Goal: Transaction & Acquisition: Purchase product/service

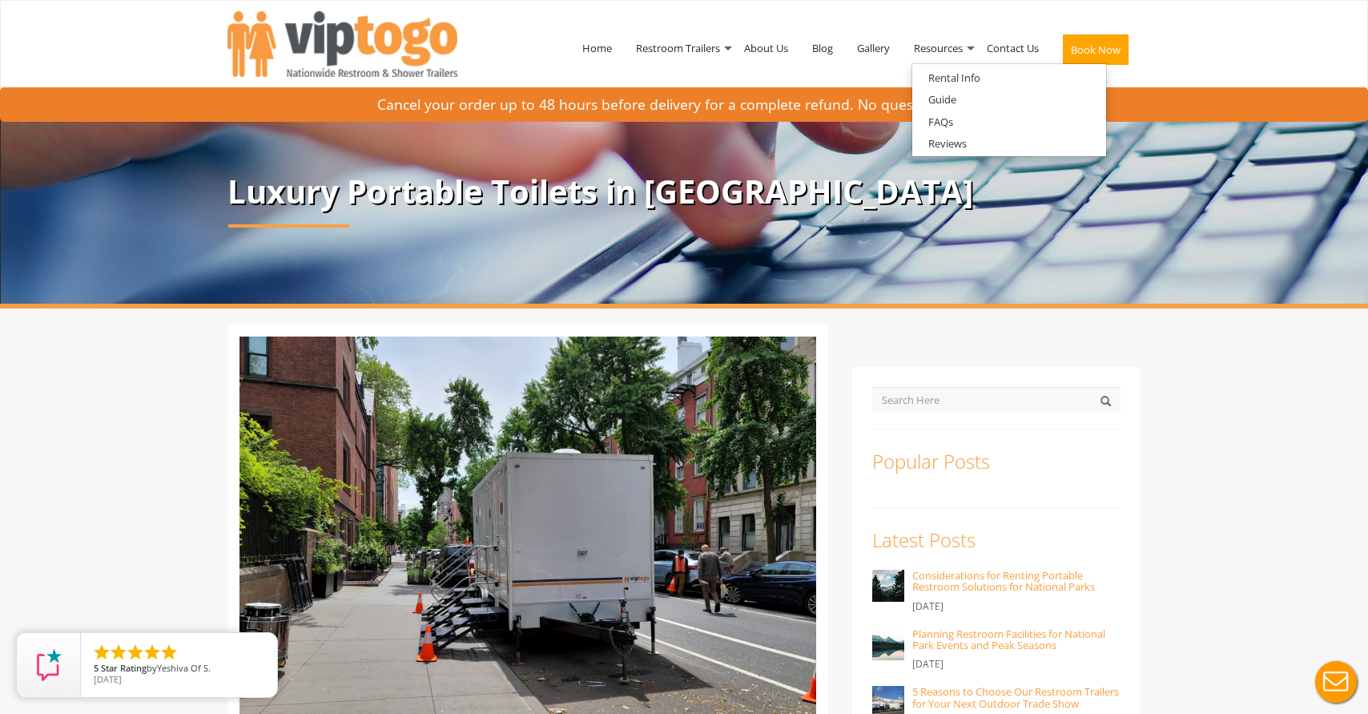
click at [1097, 42] on button "Book Now" at bounding box center [1096, 49] width 66 height 30
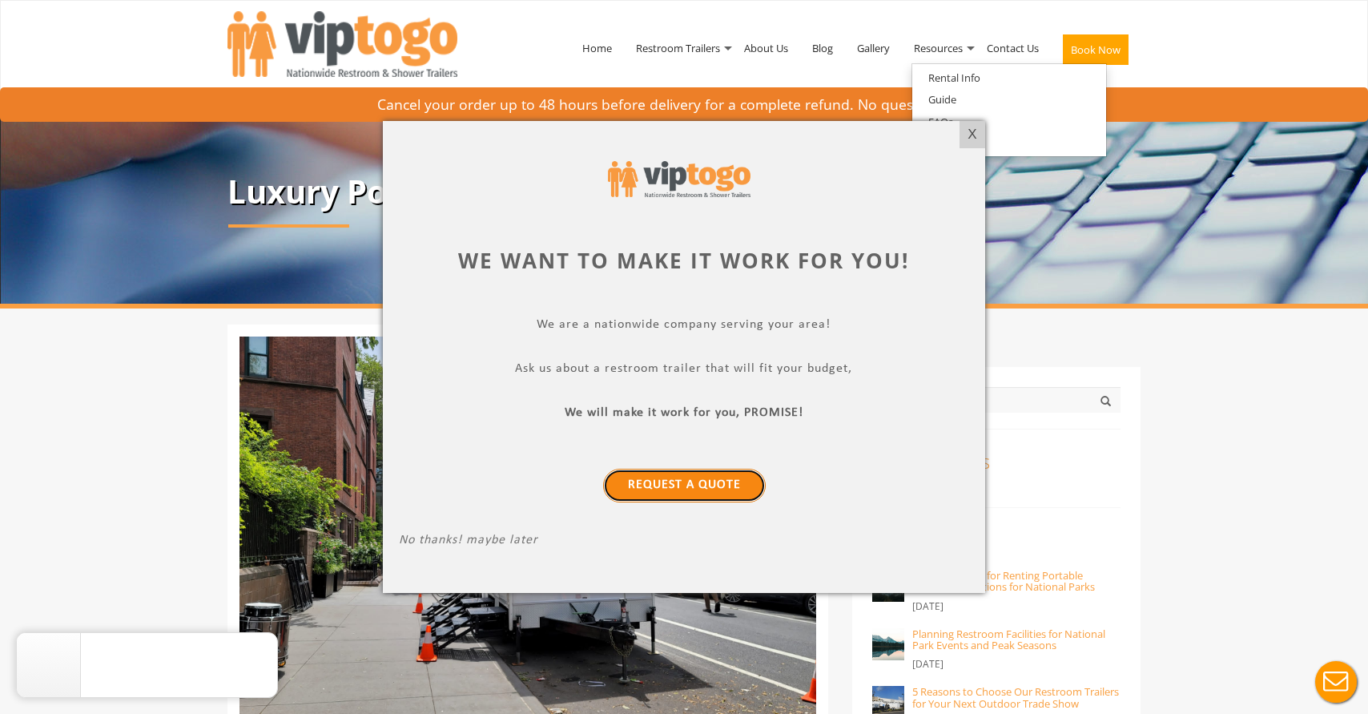
click at [641, 496] on link "Request a Quote" at bounding box center [684, 486] width 163 height 34
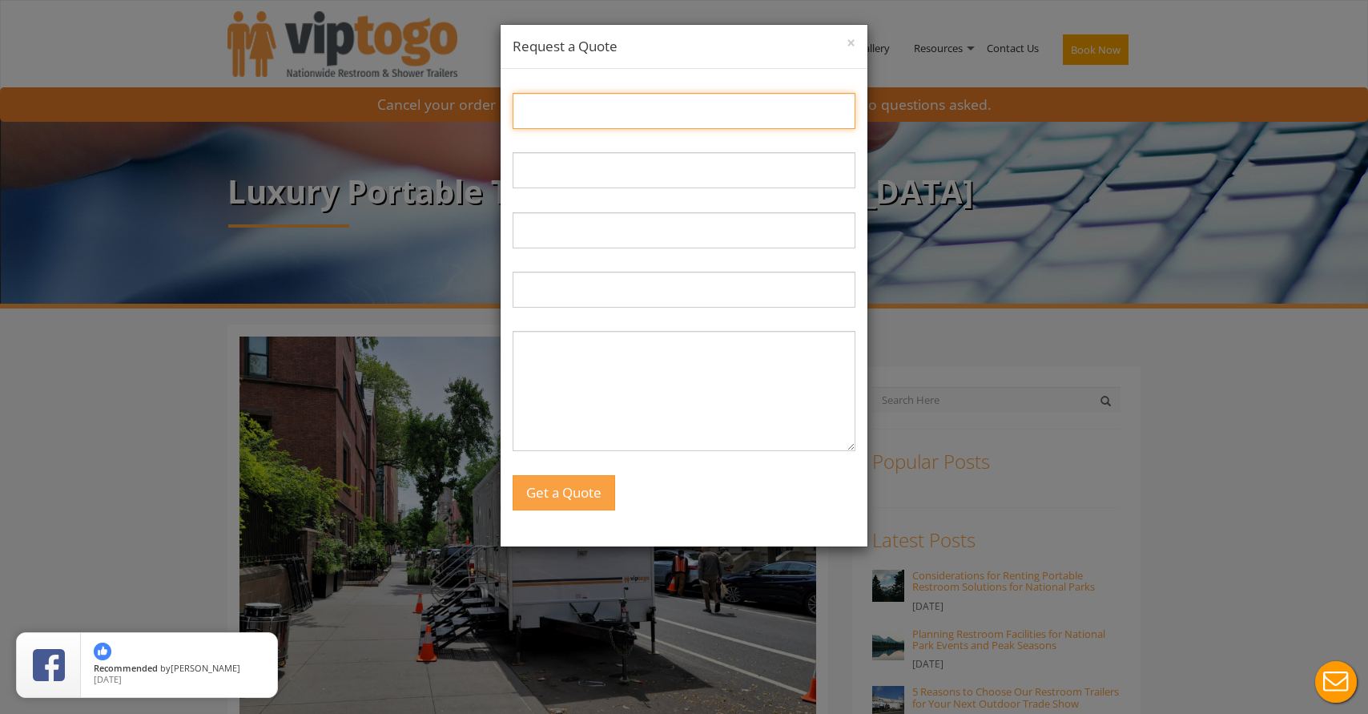
click at [622, 127] on input "Name:" at bounding box center [684, 111] width 343 height 36
click at [637, 111] on input "Name:" at bounding box center [684, 111] width 343 height 36
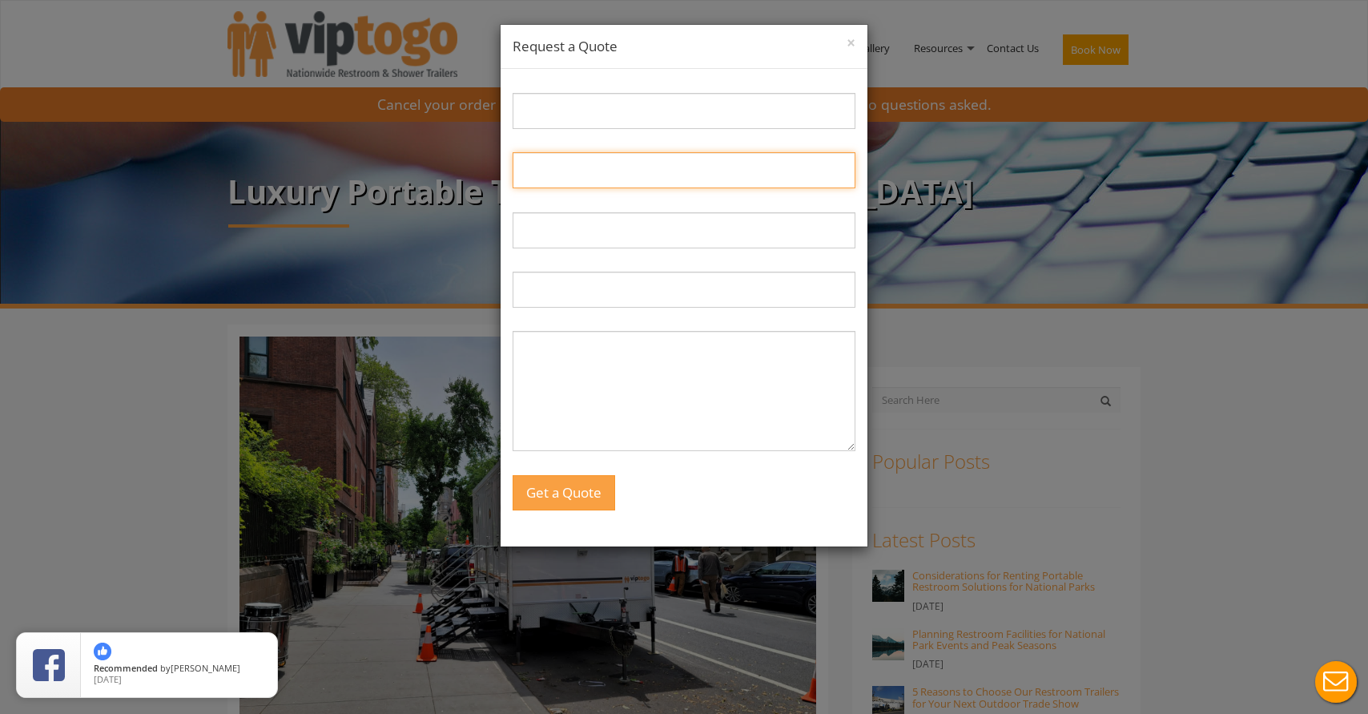
click at [771, 171] on input "Email:" at bounding box center [684, 170] width 343 height 36
click at [770, 171] on input "Email:" at bounding box center [684, 170] width 343 height 36
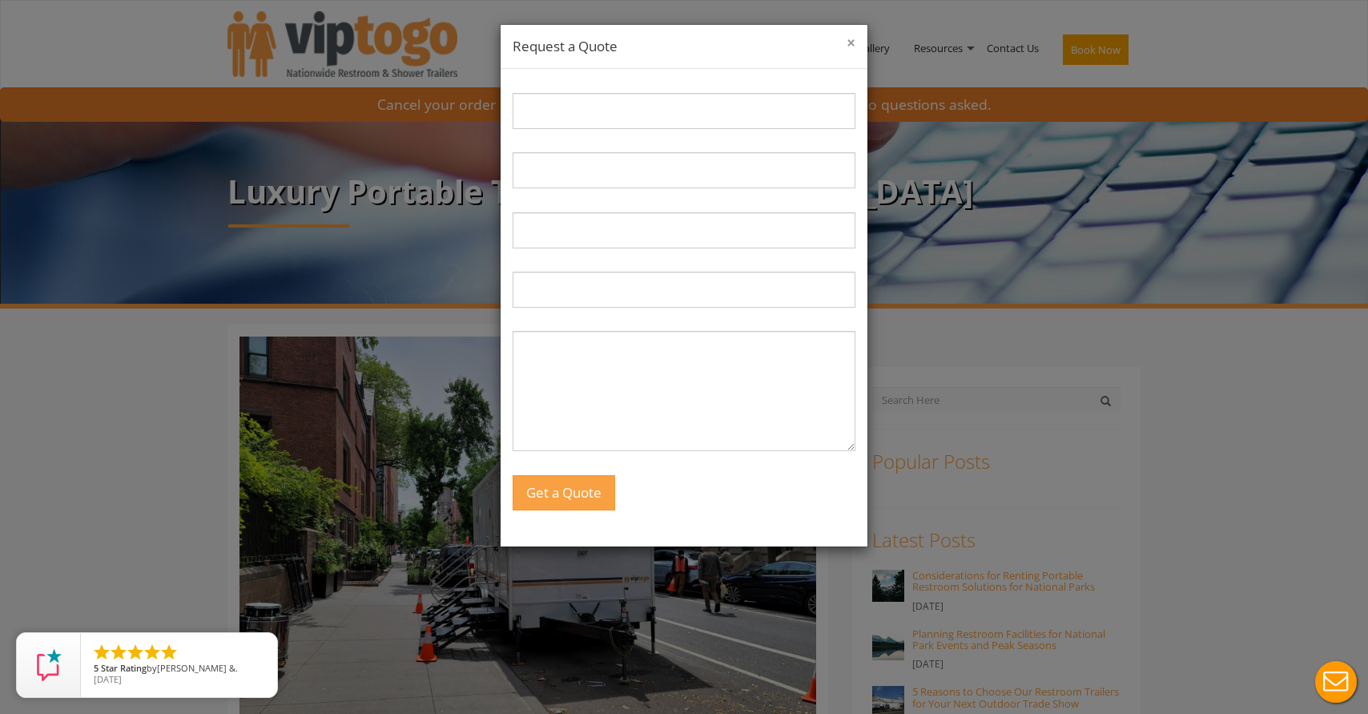
click at [852, 46] on button "×" at bounding box center [851, 43] width 9 height 16
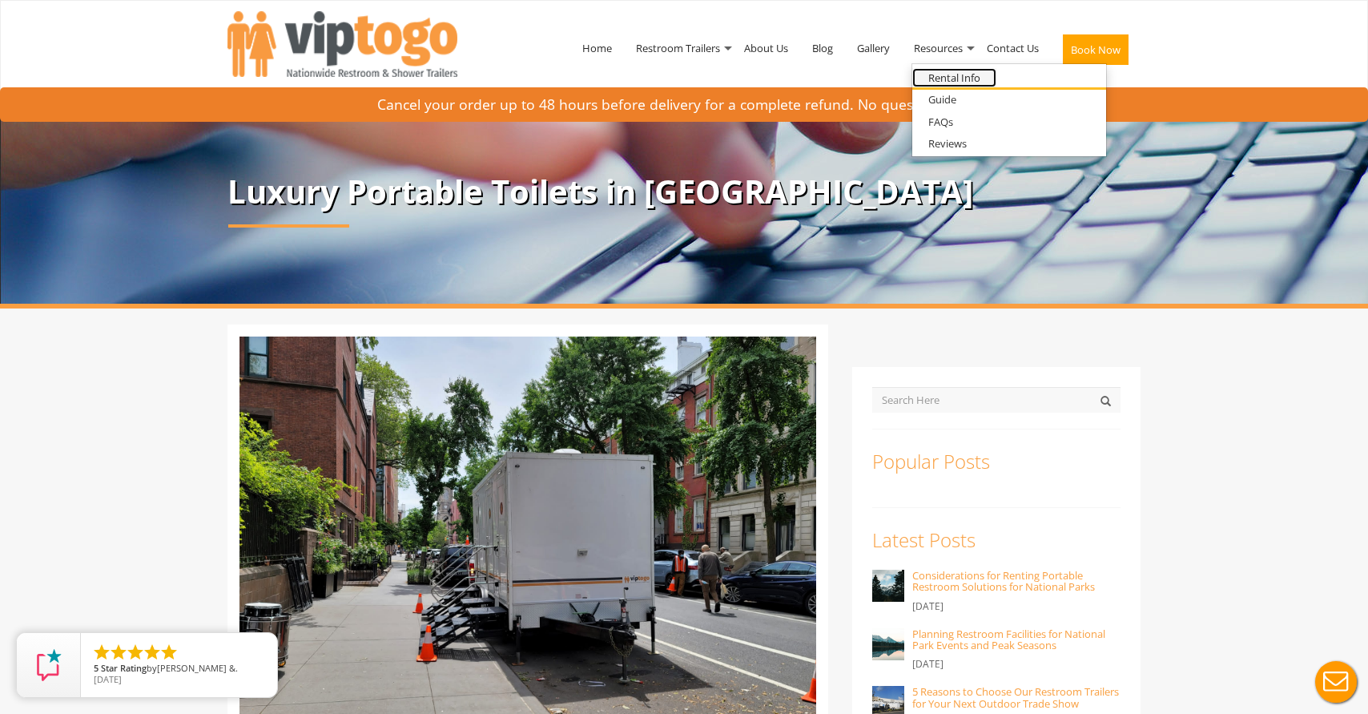
click at [978, 79] on link "Rental Info" at bounding box center [955, 78] width 84 height 20
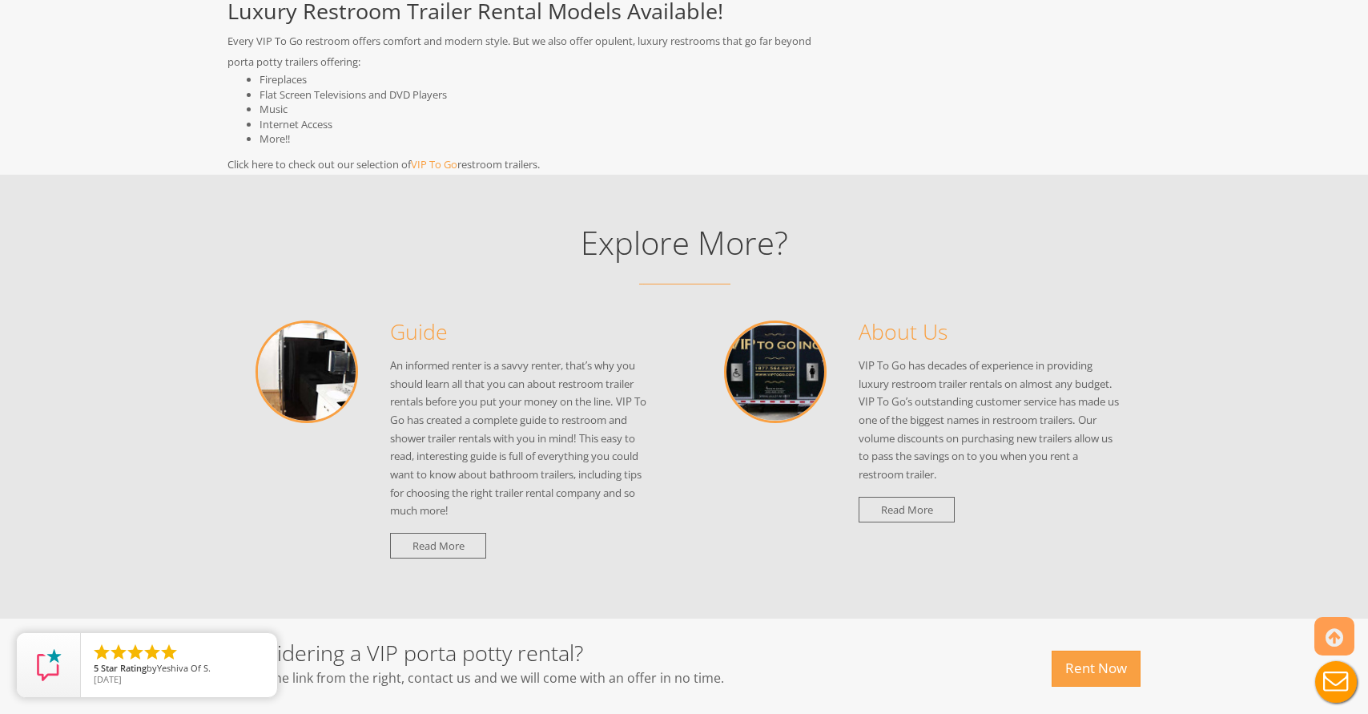
scroll to position [1642, 0]
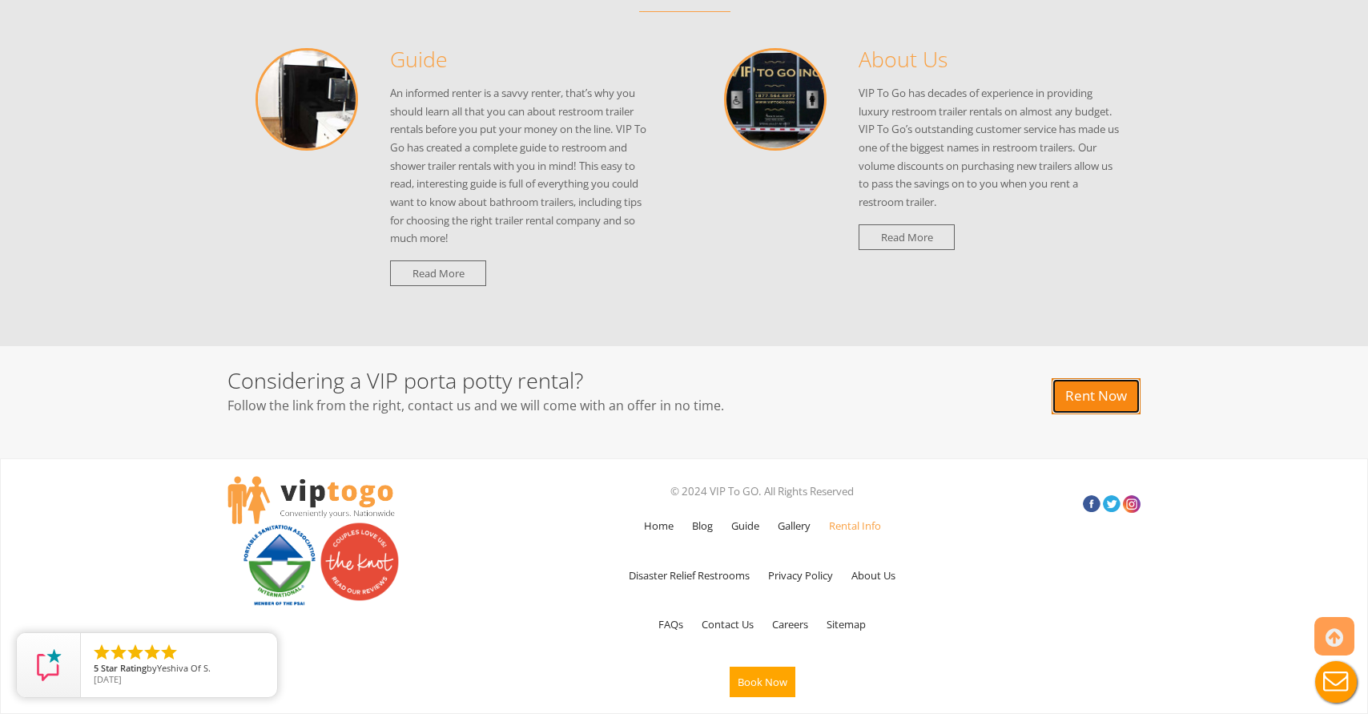
click at [1068, 390] on link "Rent Now" at bounding box center [1096, 396] width 89 height 36
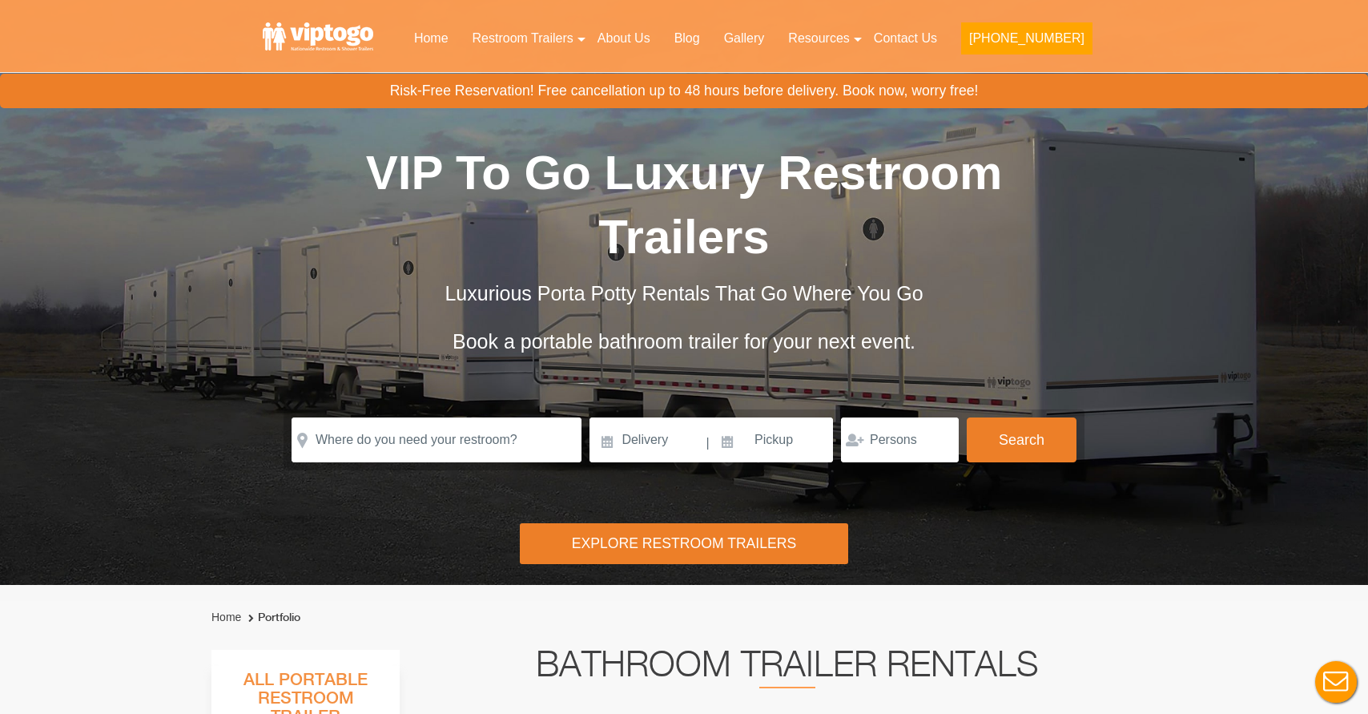
scroll to position [88, 0]
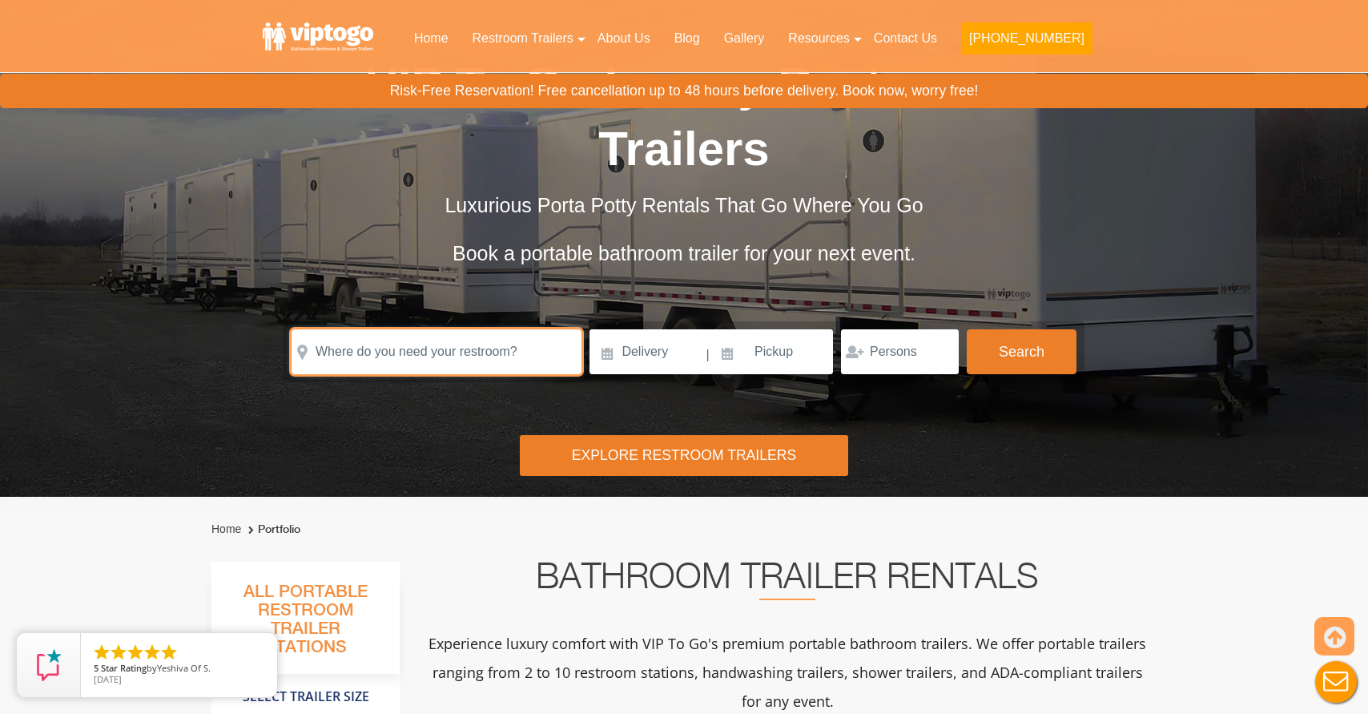
click at [459, 366] on input "text" at bounding box center [437, 351] width 290 height 45
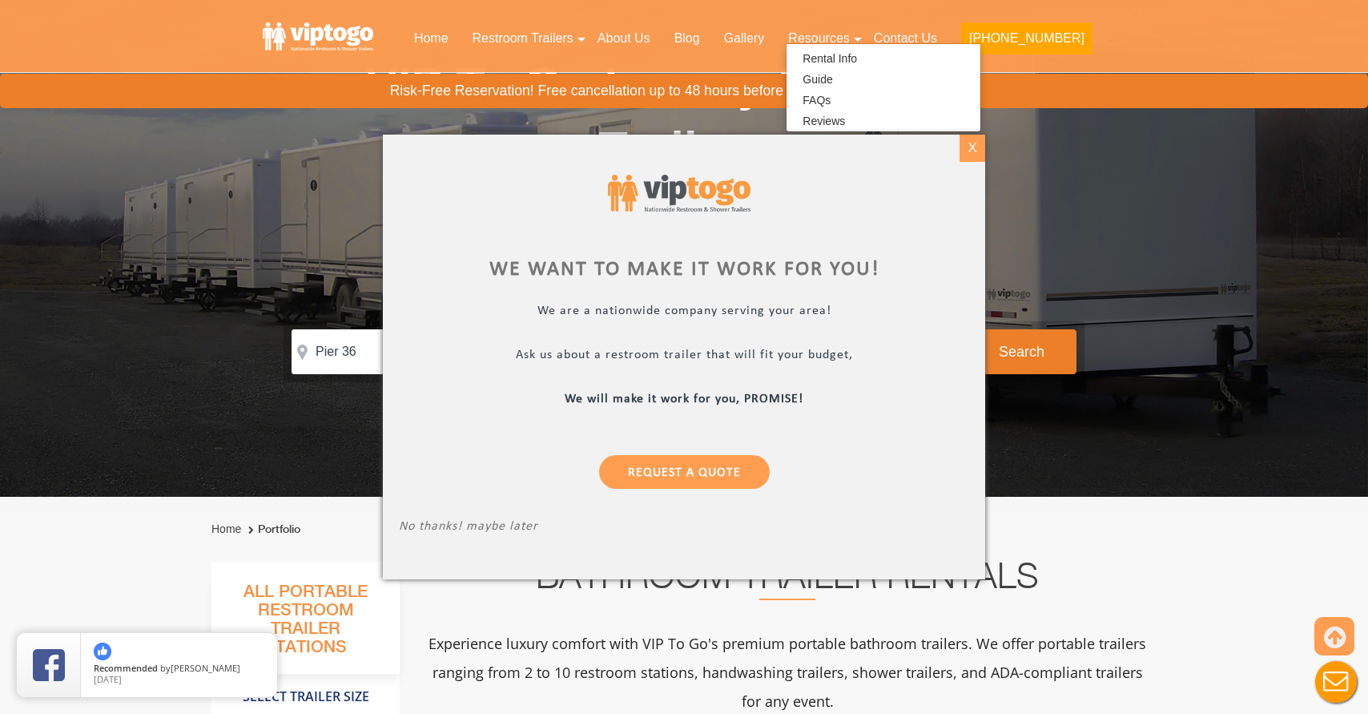
click at [969, 146] on div "X" at bounding box center [972, 148] width 25 height 27
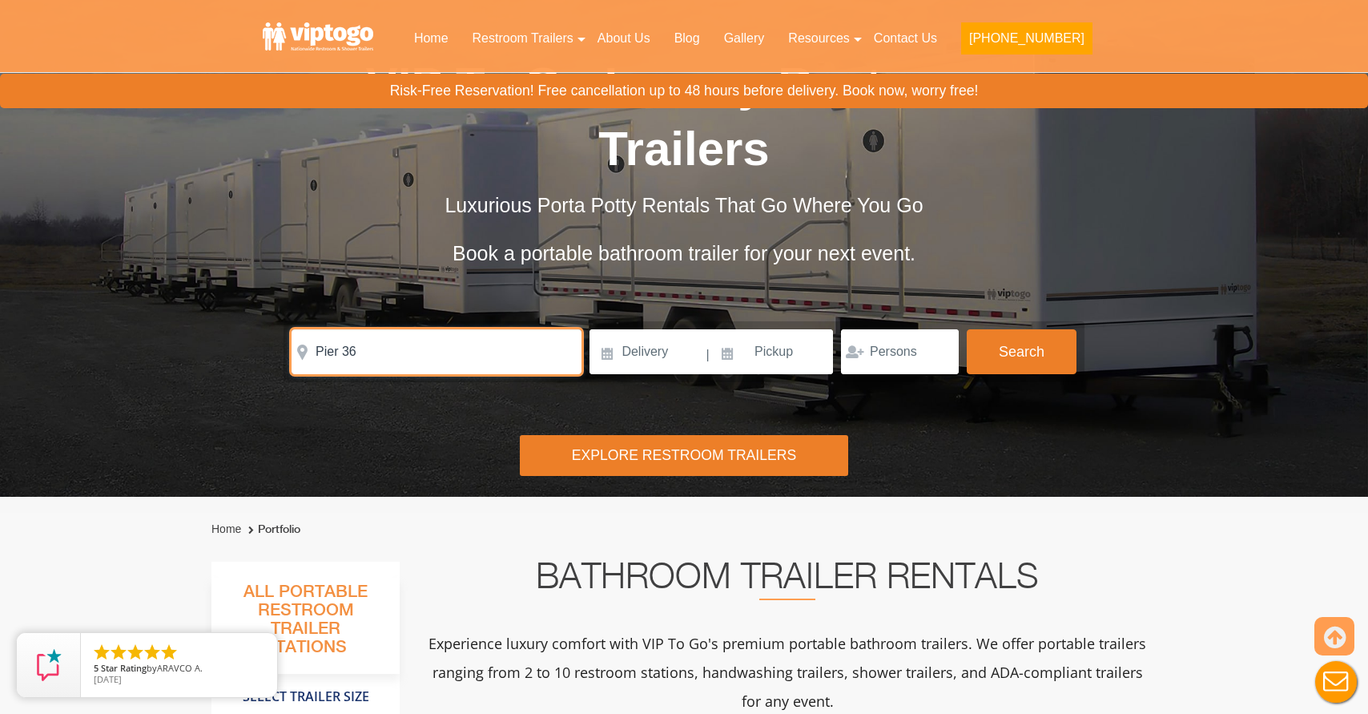
click at [405, 370] on input "Pier 36" at bounding box center [437, 351] width 290 height 45
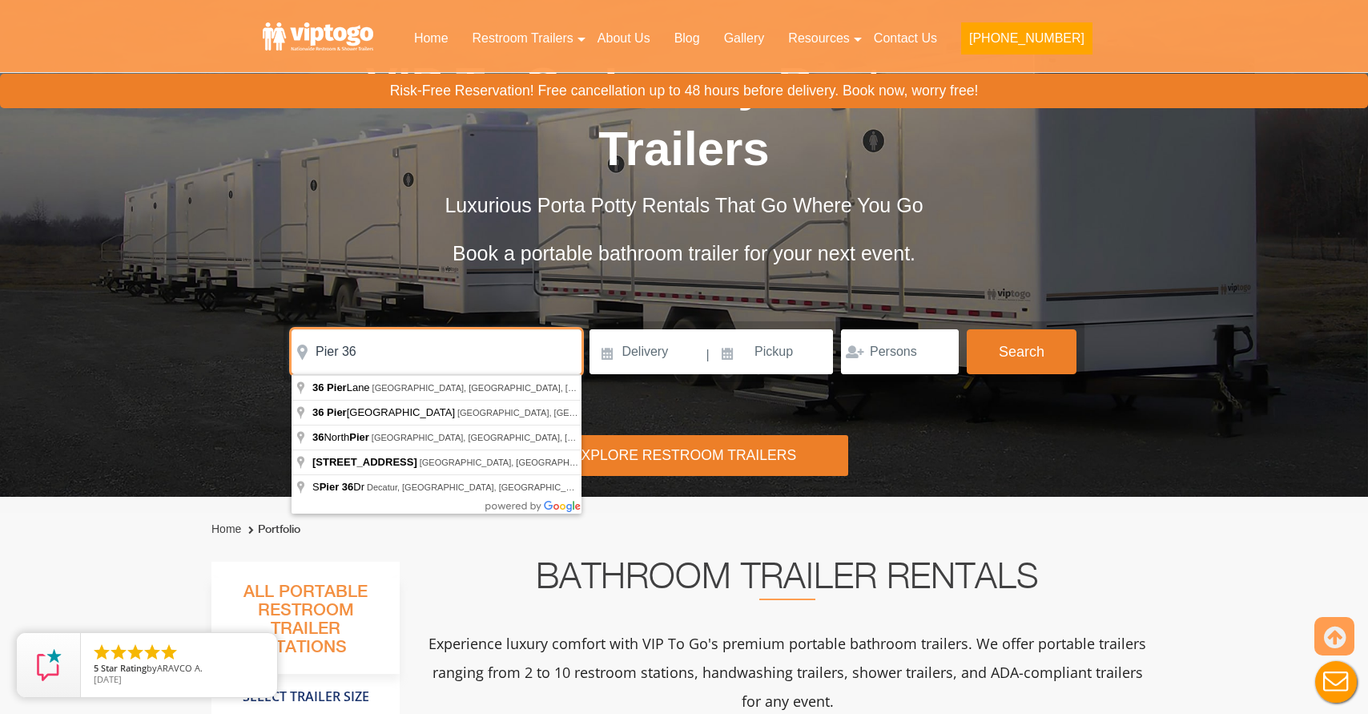
click at [404, 368] on input "Pier 36" at bounding box center [437, 351] width 290 height 45
paste input "299 South St, New York, NY 10002"
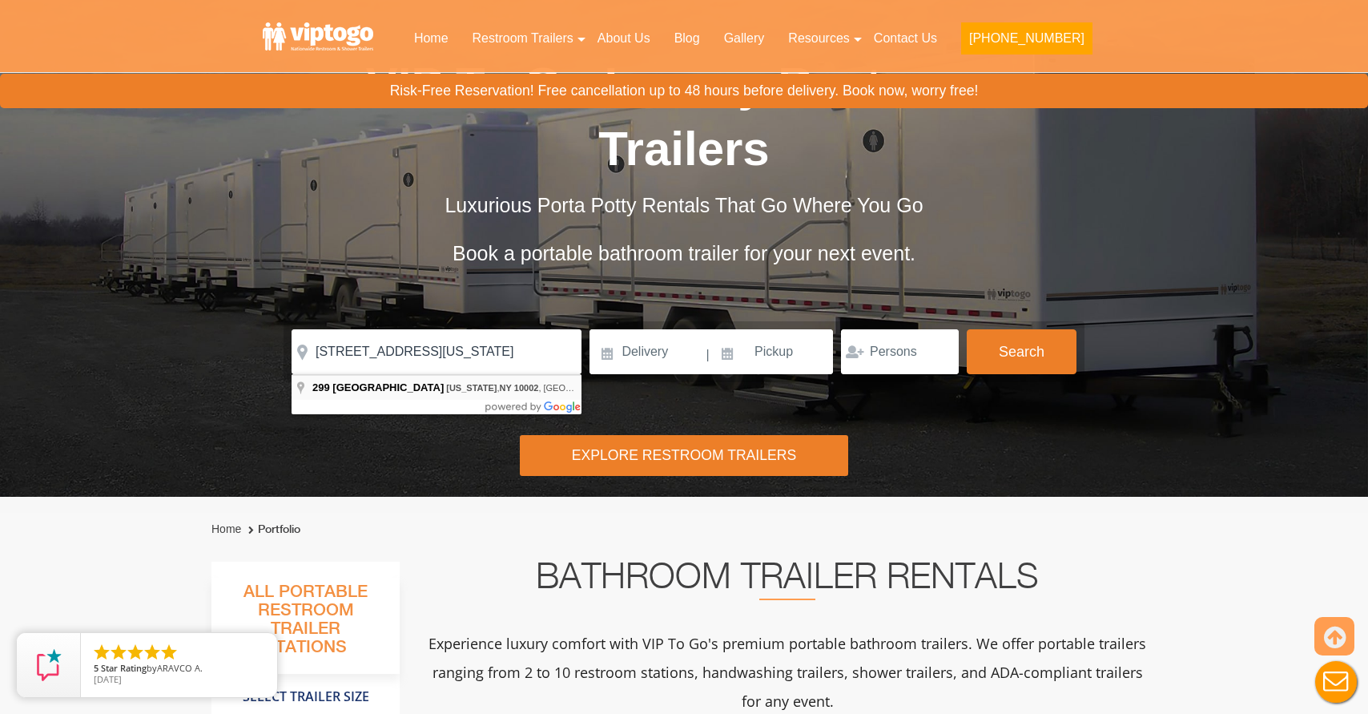
type input "[STREET_ADDRESS][US_STATE]"
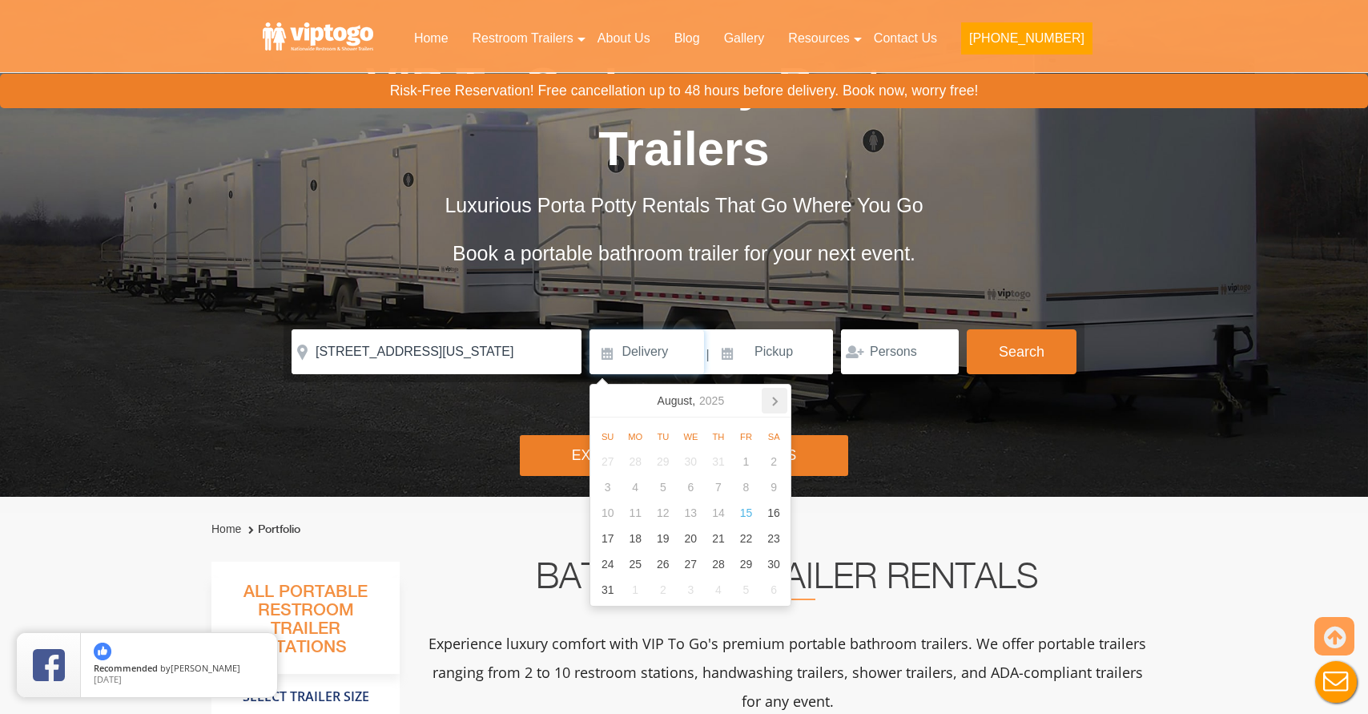
click at [779, 406] on icon at bounding box center [775, 401] width 26 height 26
click at [782, 514] on div "20" at bounding box center [774, 513] width 28 height 26
type input "[DATE]"
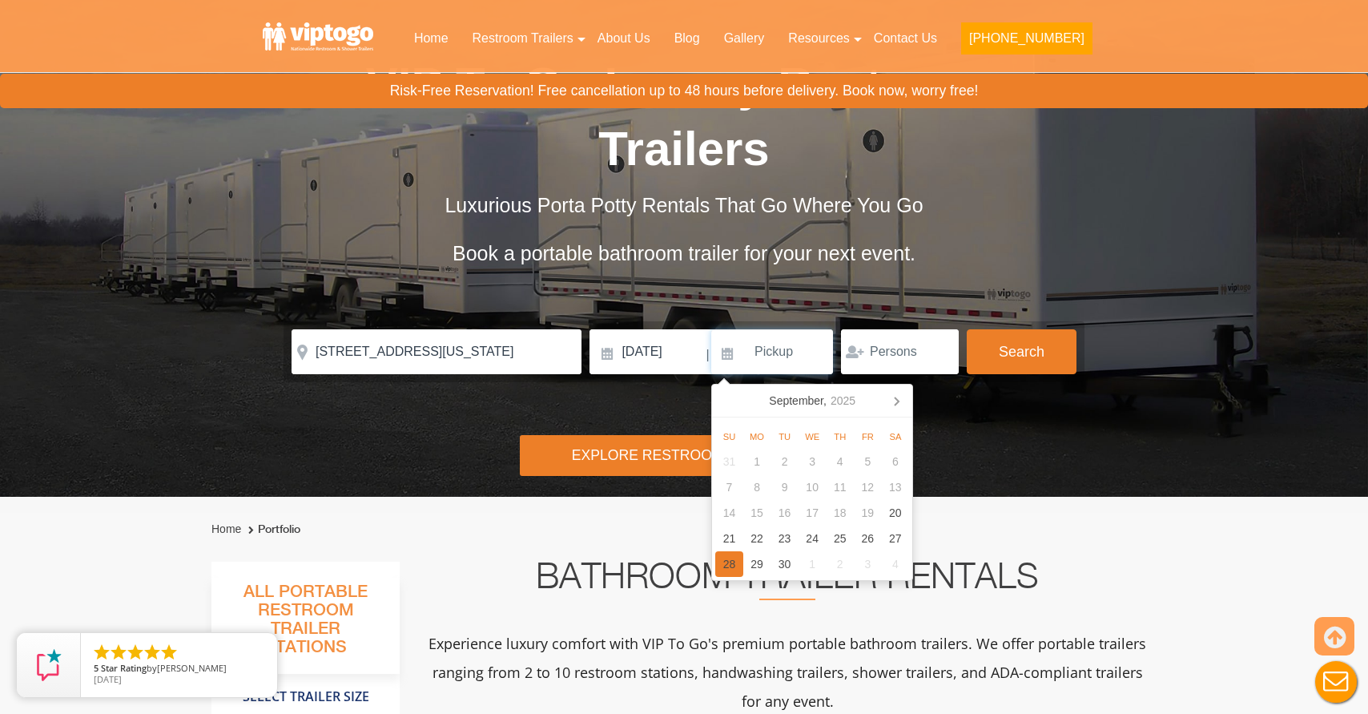
click at [735, 569] on div "28" at bounding box center [729, 564] width 28 height 26
type input "[DATE]"
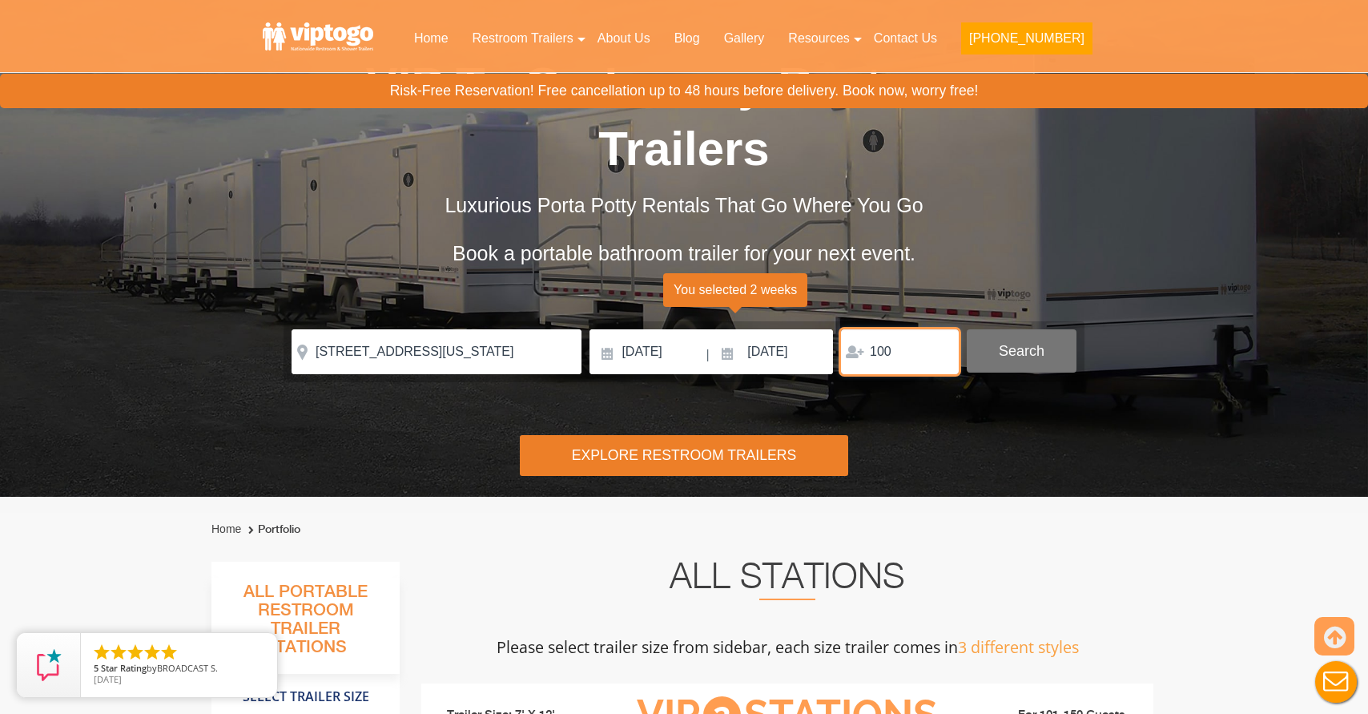
type input "100"
click at [1050, 343] on button "Search" at bounding box center [1022, 350] width 110 height 43
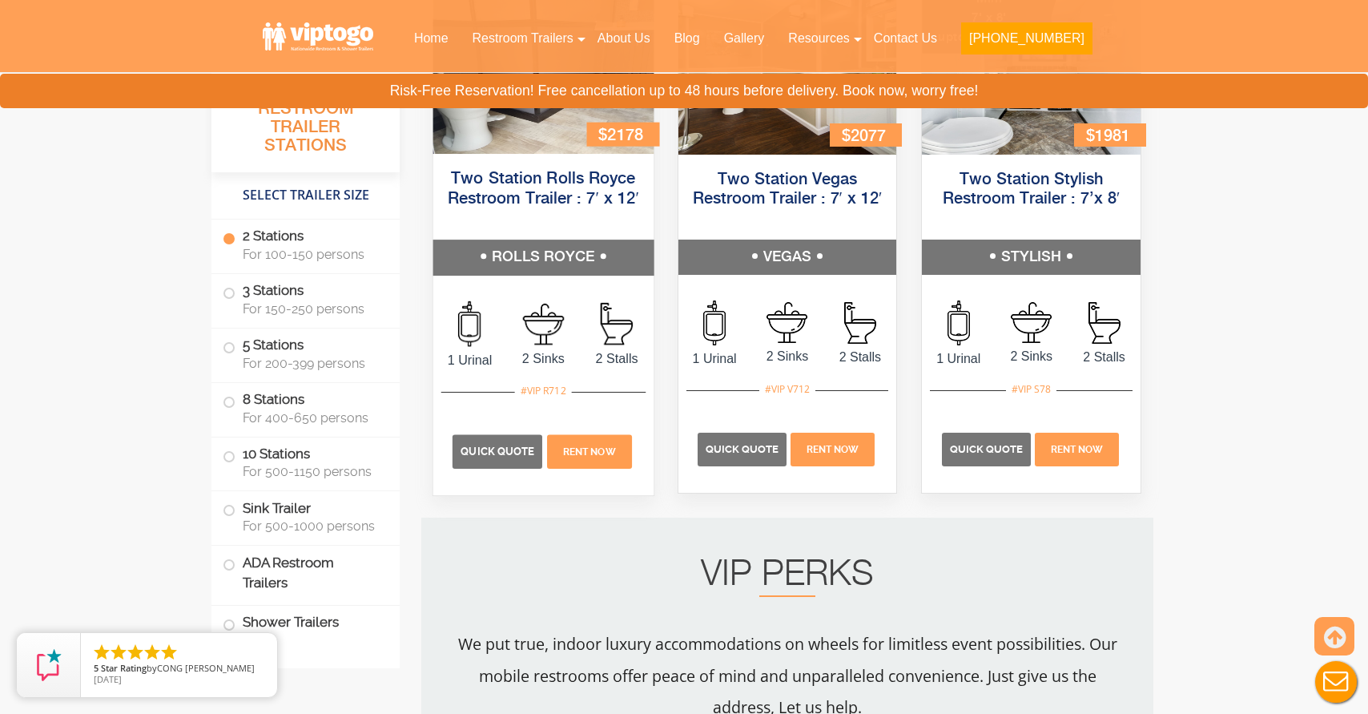
scroll to position [705, 0]
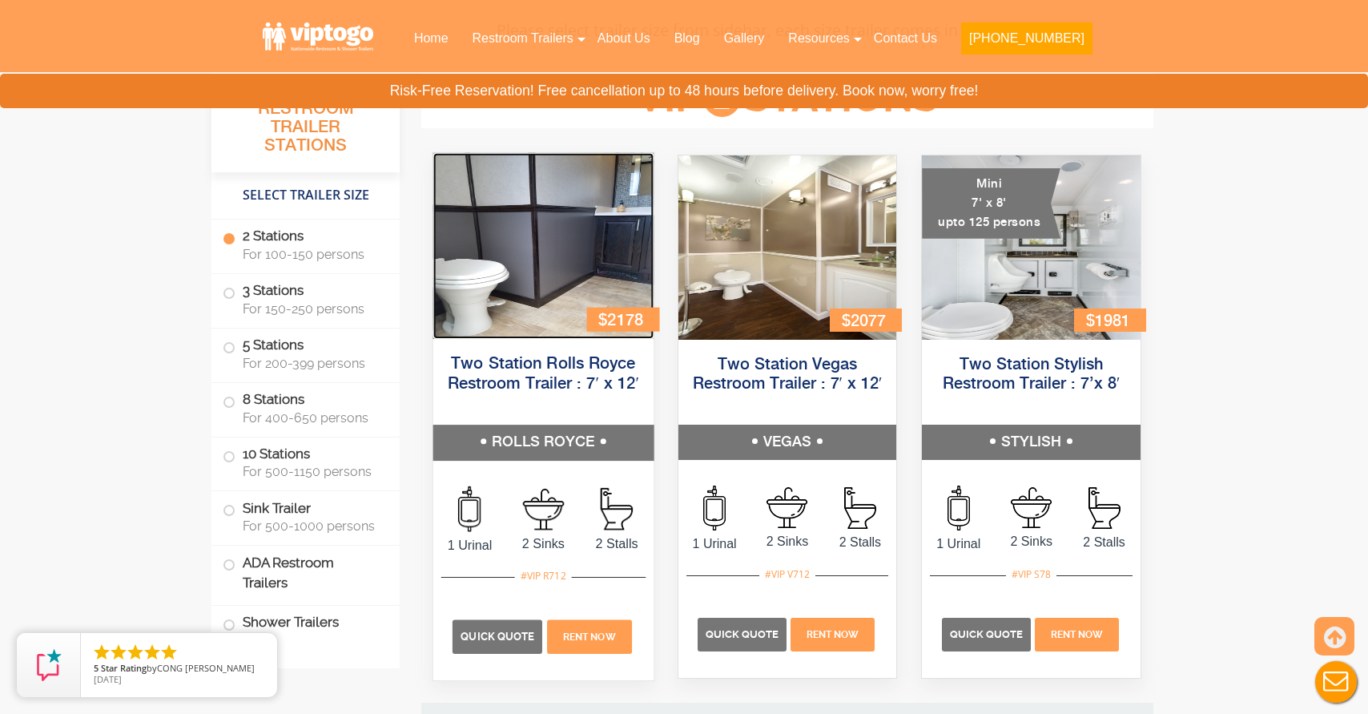
click at [586, 232] on img at bounding box center [543, 246] width 220 height 186
click at [506, 633] on span "Quick Quote" at bounding box center [498, 636] width 74 height 12
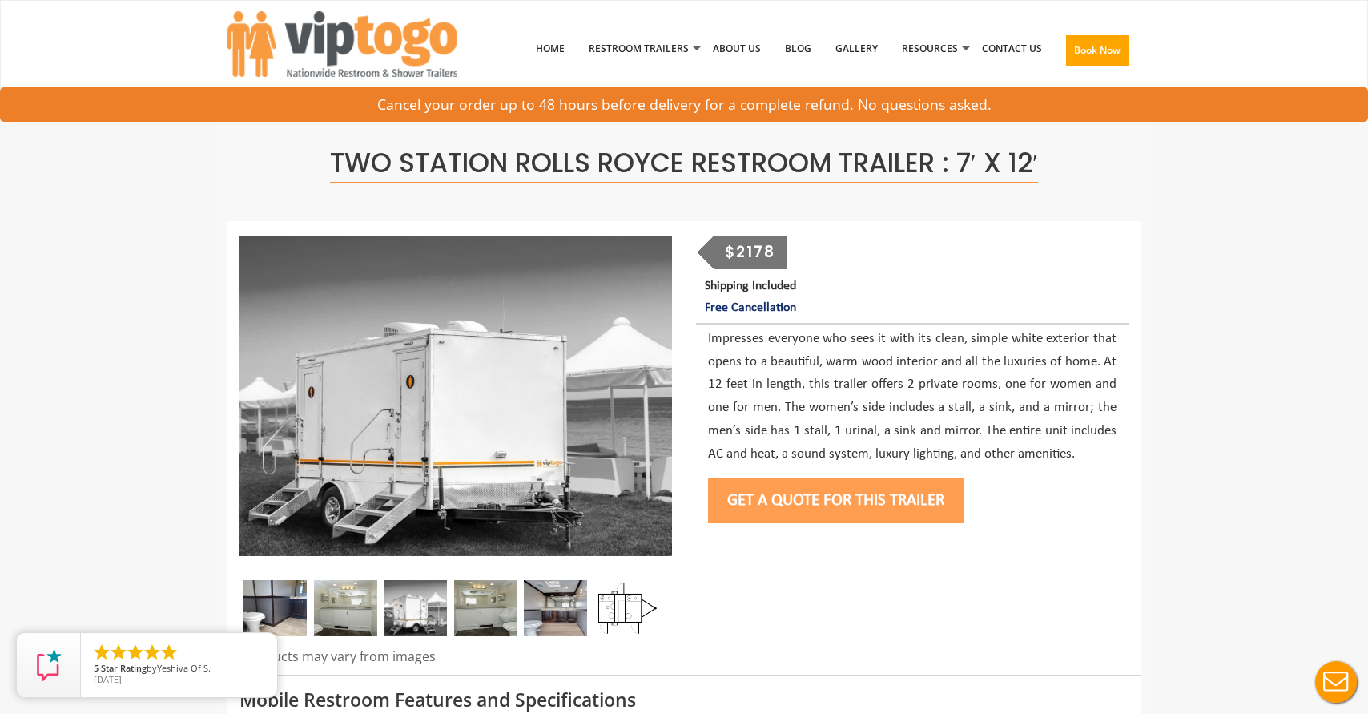
click at [346, 602] on img at bounding box center [345, 608] width 63 height 56
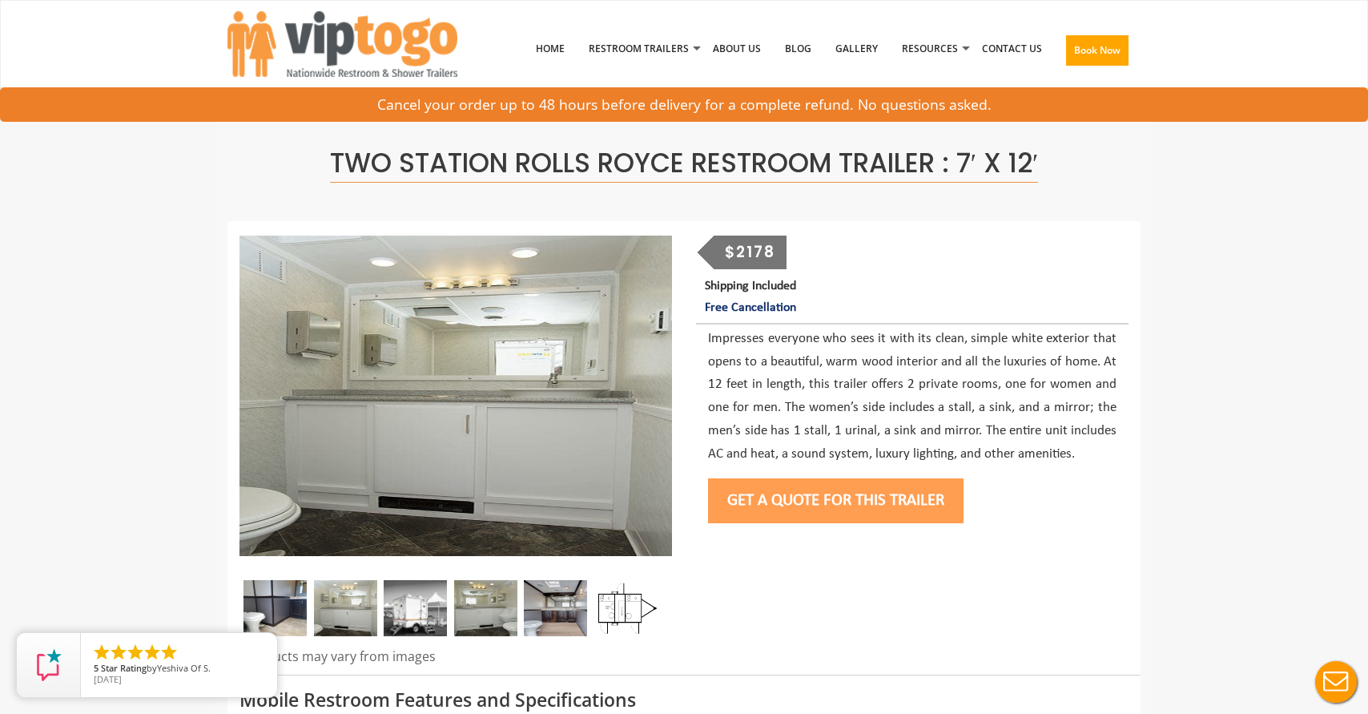
click at [403, 604] on img at bounding box center [415, 608] width 63 height 56
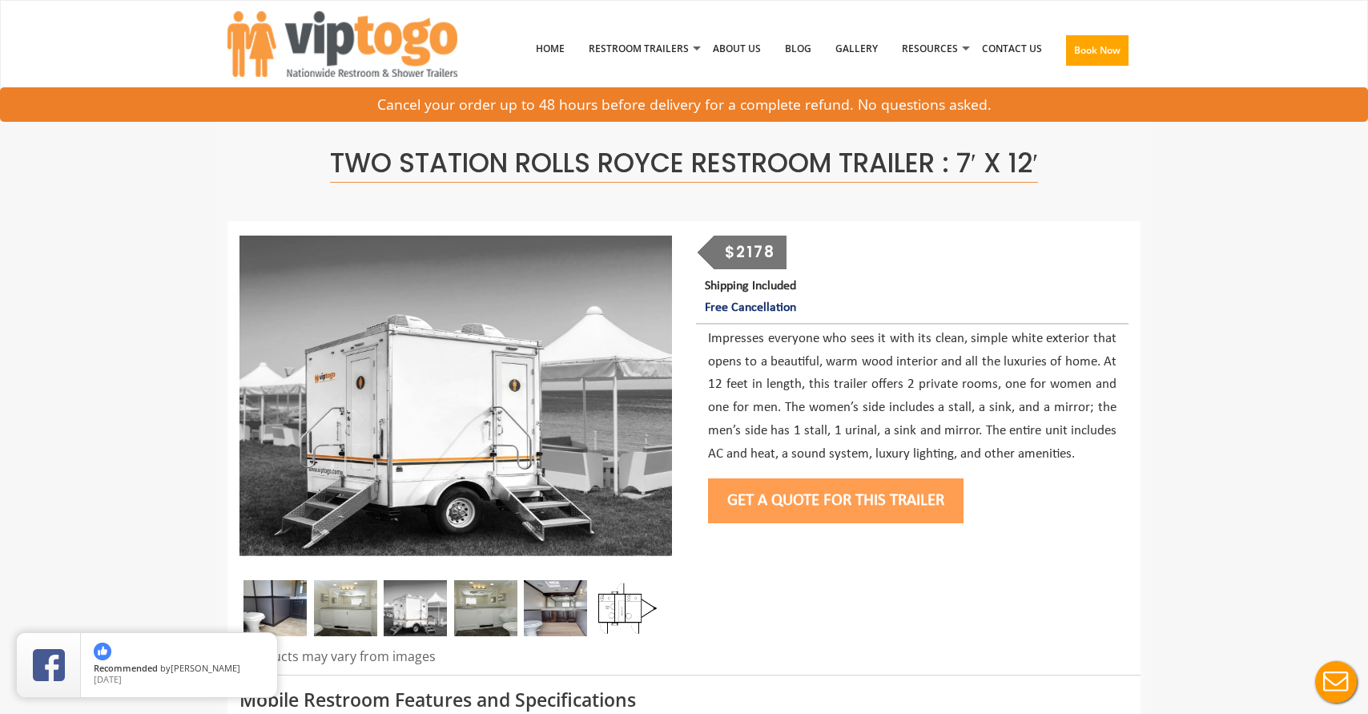
click at [442, 607] on img at bounding box center [415, 608] width 63 height 56
click at [479, 604] on img at bounding box center [485, 608] width 63 height 56
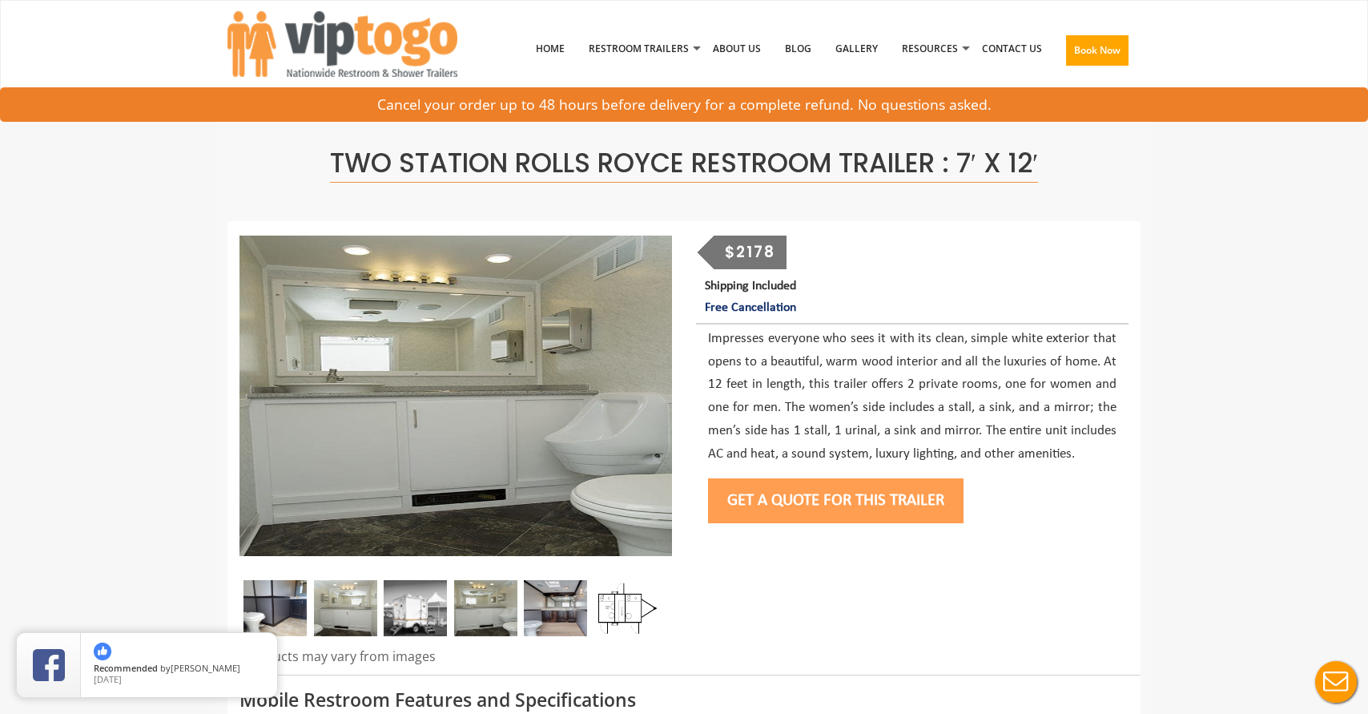
click at [533, 612] on img at bounding box center [555, 608] width 63 height 56
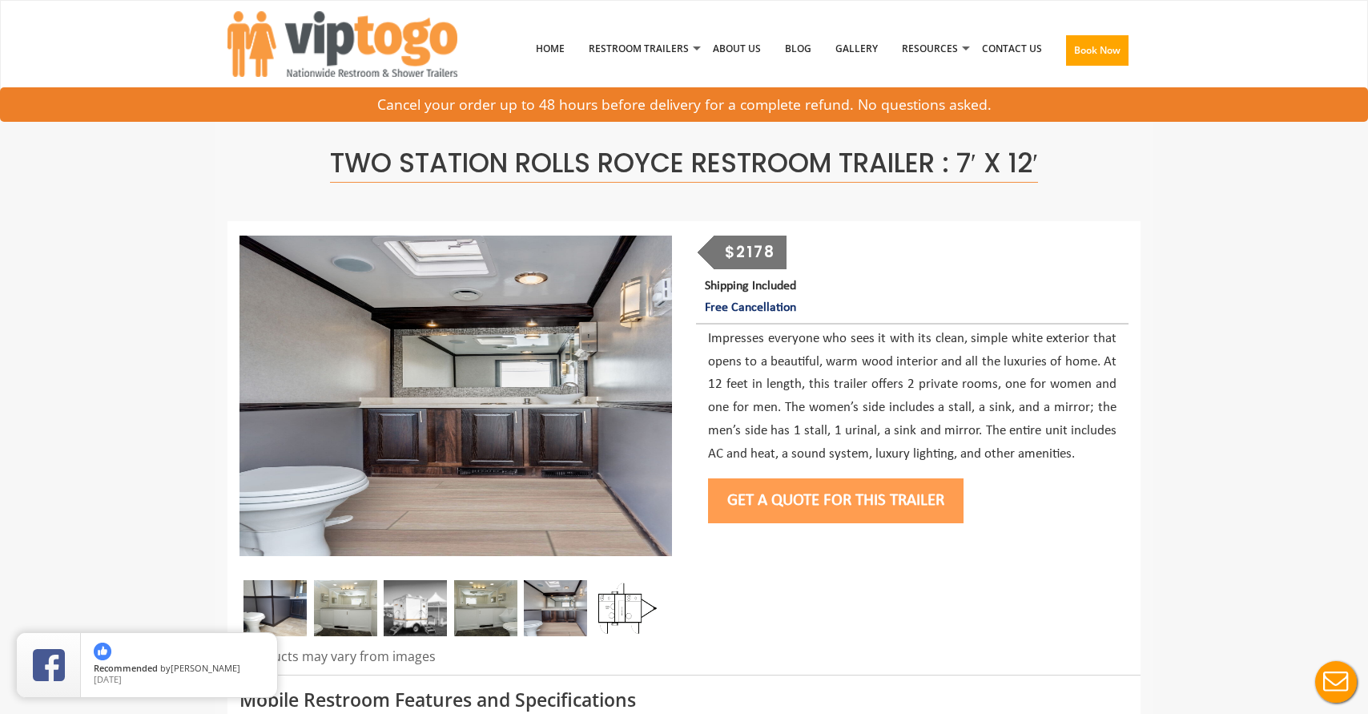
click at [594, 614] on div at bounding box center [456, 612] width 433 height 64
click at [622, 611] on img at bounding box center [625, 608] width 63 height 56
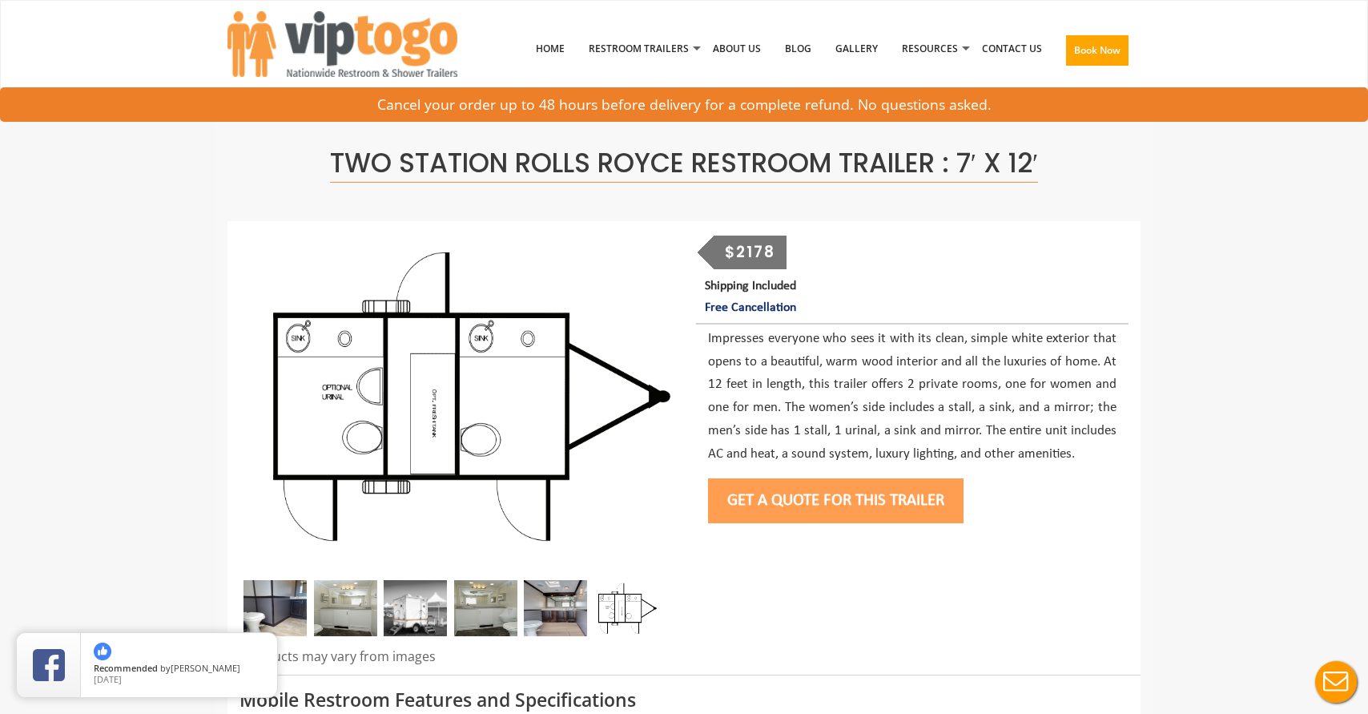
click at [775, 505] on button "Get a Quote for this Trailer" at bounding box center [836, 500] width 256 height 45
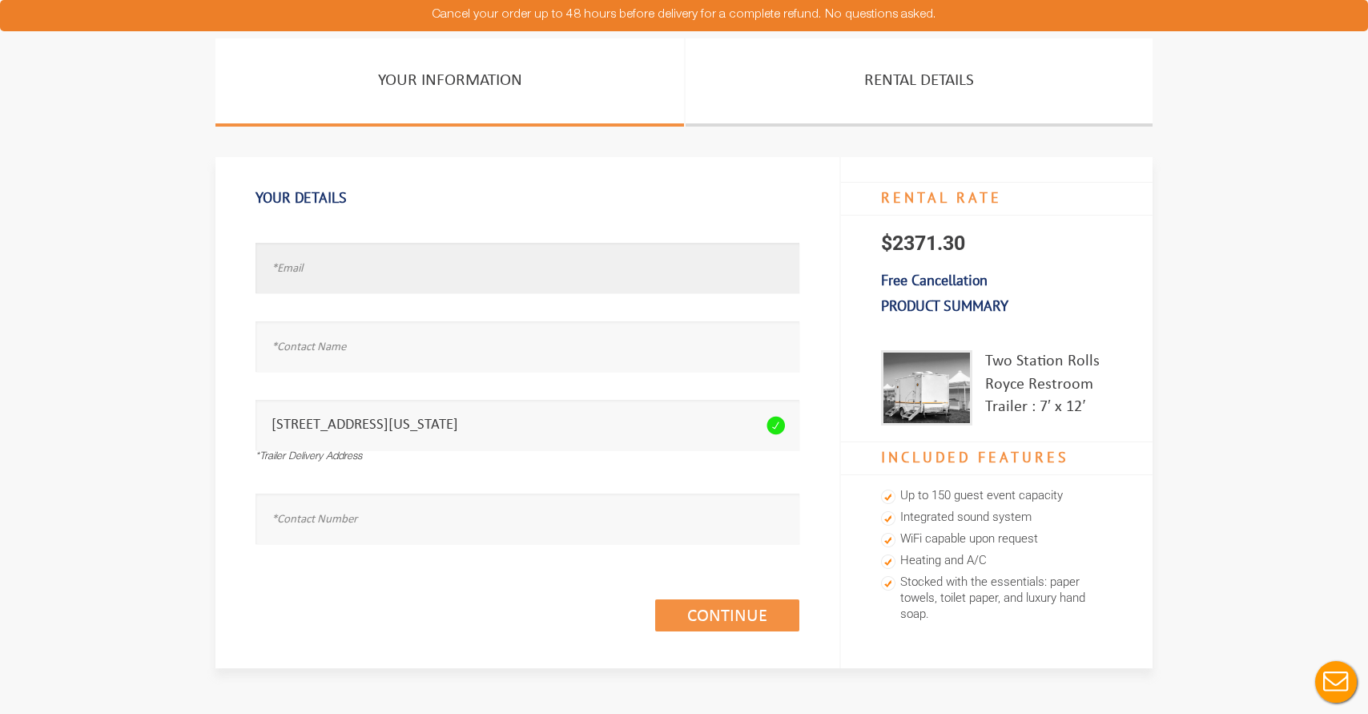
click at [407, 279] on input "text" at bounding box center [528, 268] width 544 height 50
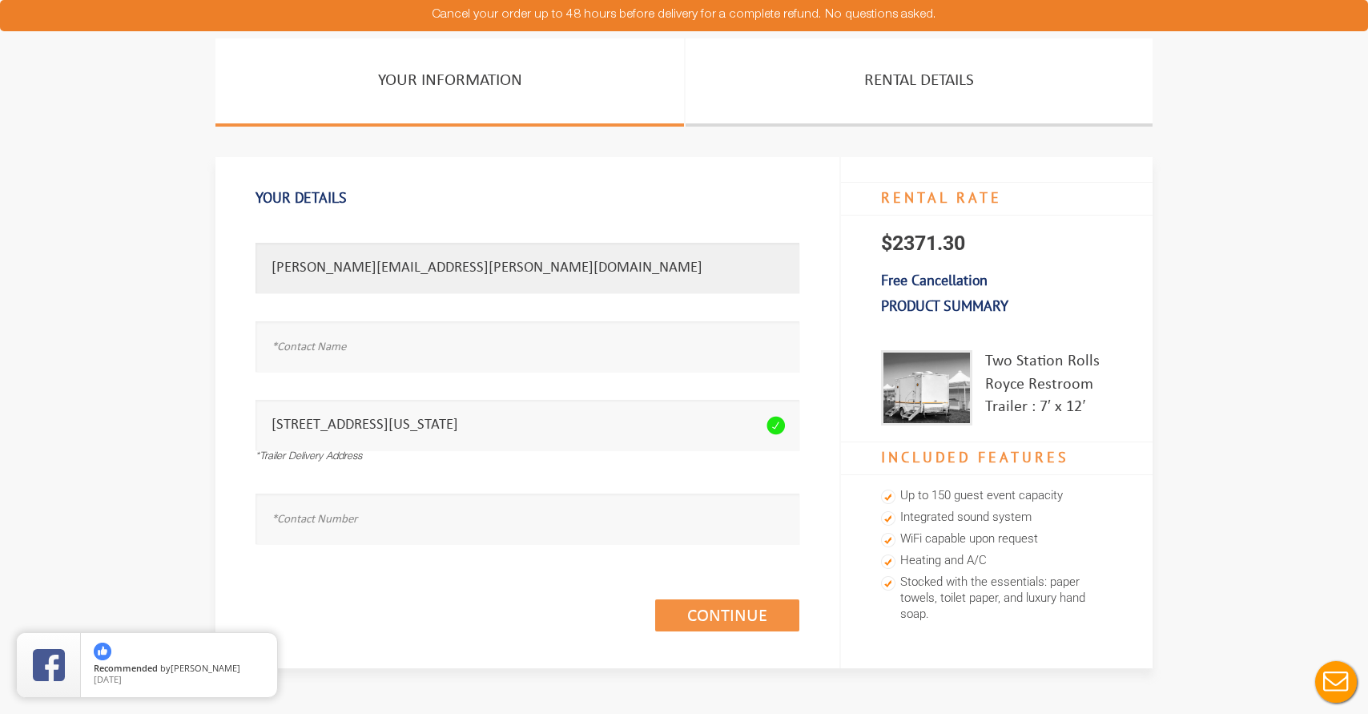
type input "[PERSON_NAME][EMAIL_ADDRESS][PERSON_NAME][DOMAIN_NAME]"
click at [360, 357] on input "text" at bounding box center [528, 346] width 544 height 50
type input "[PERSON_NAME]"
click at [339, 510] on input "text" at bounding box center [528, 519] width 544 height 50
type input "9172041896"
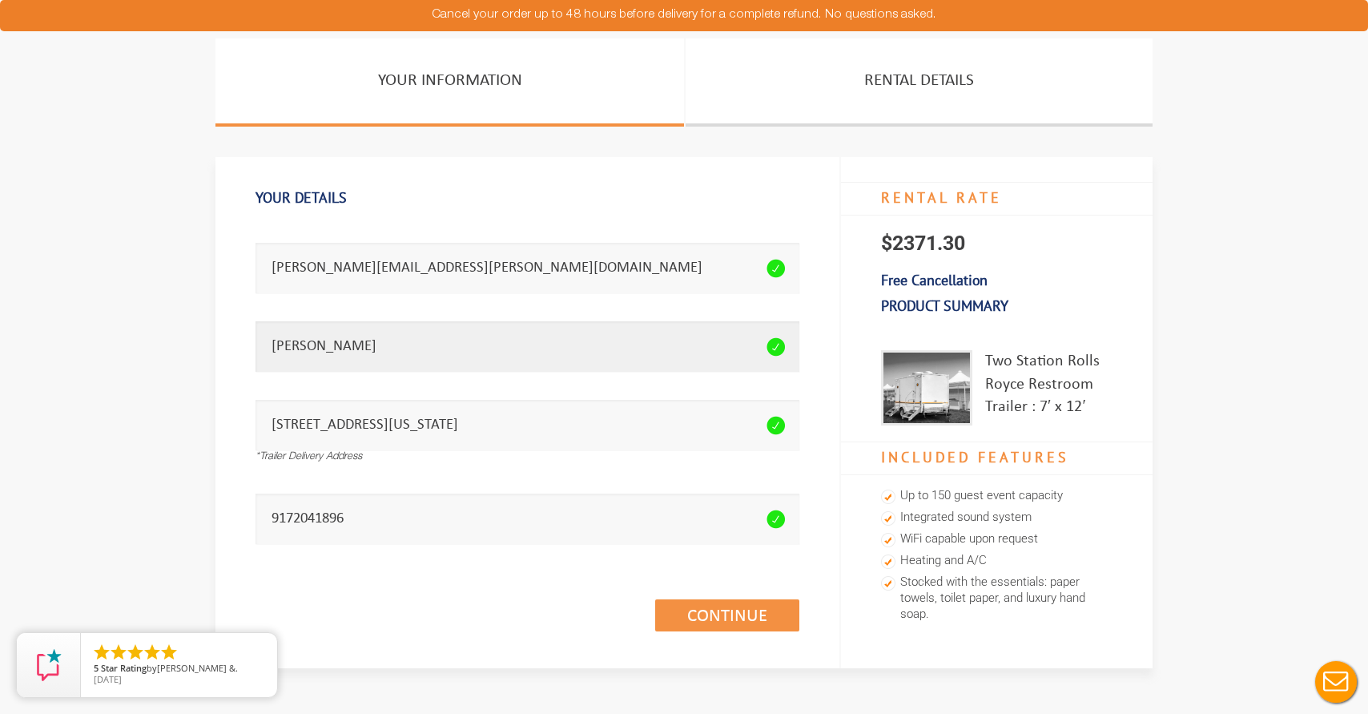
click at [377, 348] on input "[PERSON_NAME]" at bounding box center [528, 346] width 544 height 50
type input "[PERSON_NAME]"
click at [710, 605] on link "Continue (1/3)" at bounding box center [727, 615] width 144 height 32
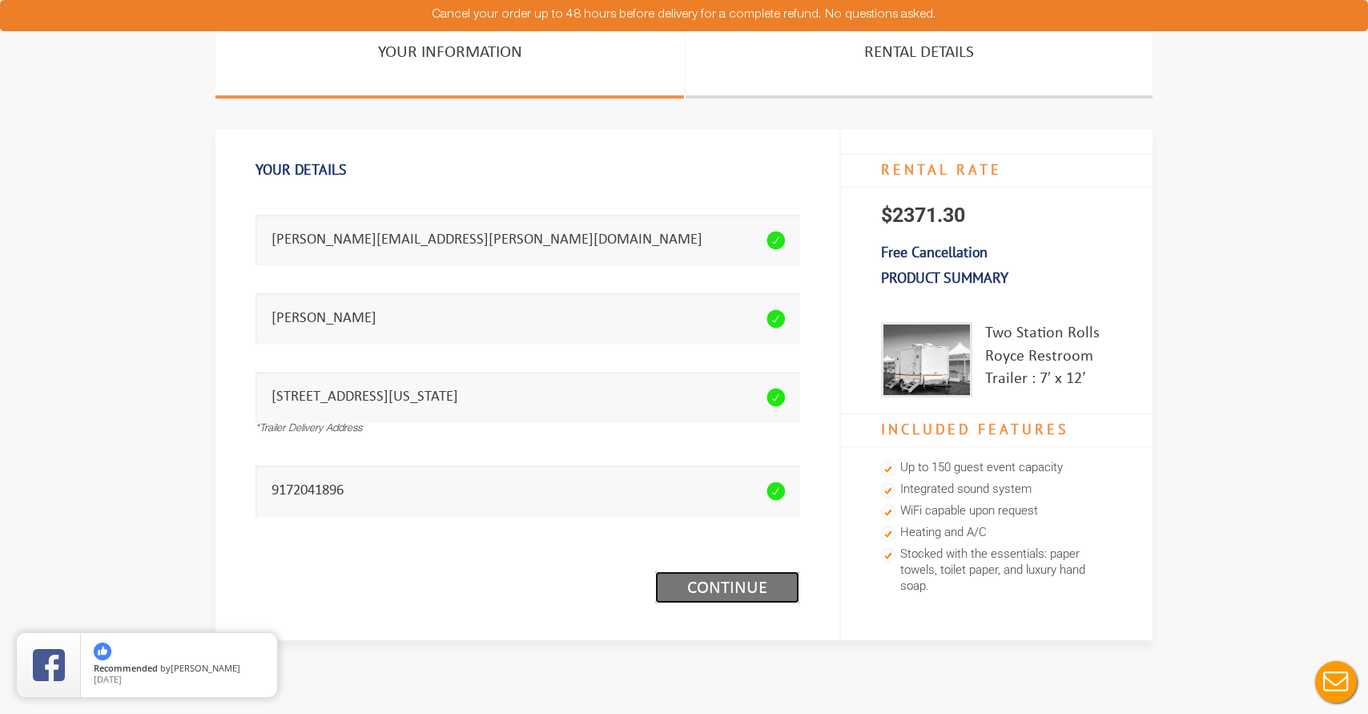
scroll to position [30, 0]
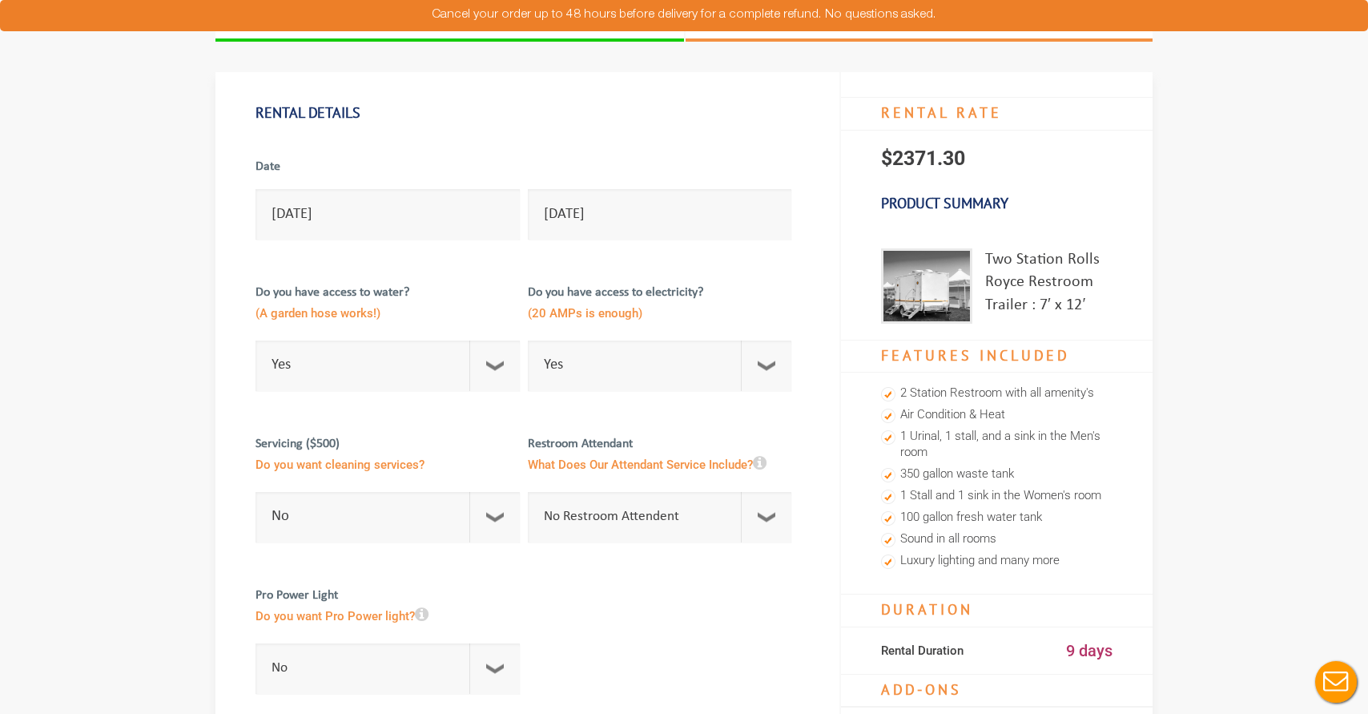
scroll to position [87, 0]
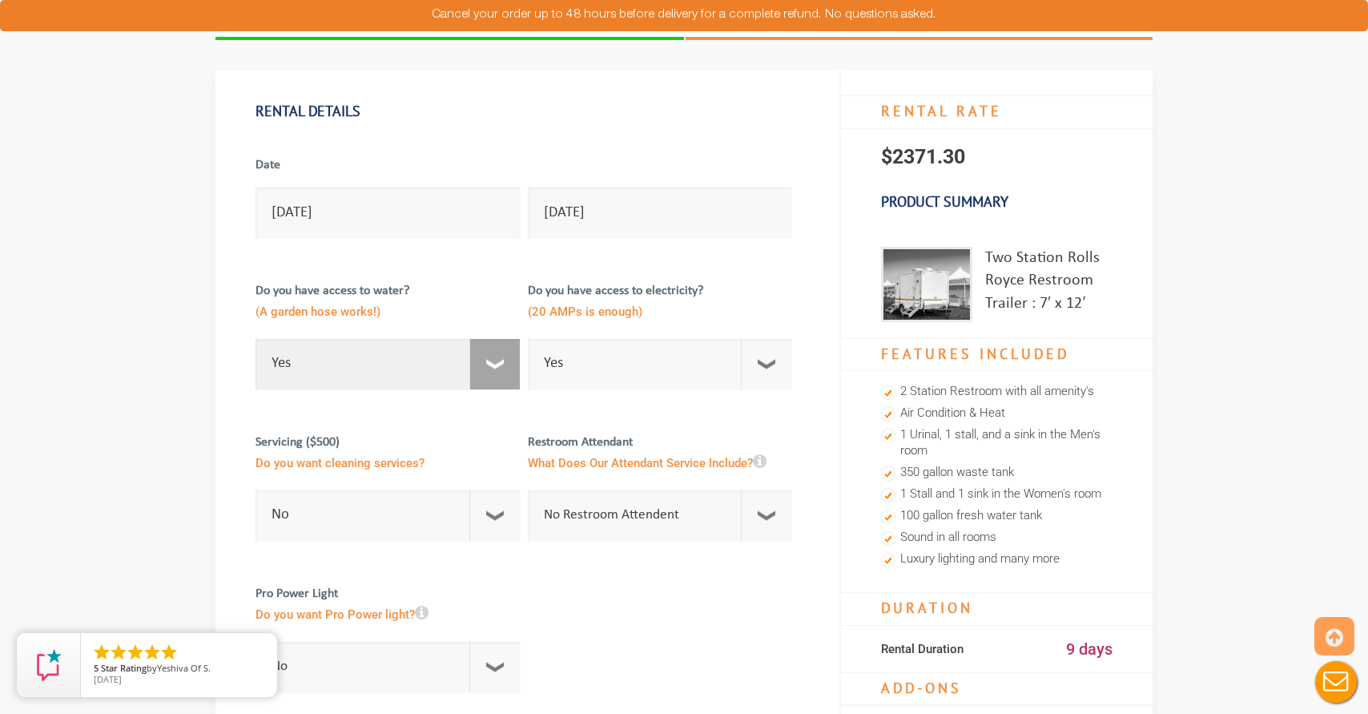
click at [336, 352] on select "Select Option Yes No" at bounding box center [388, 364] width 264 height 50
select select "No"
checkbox input "true"
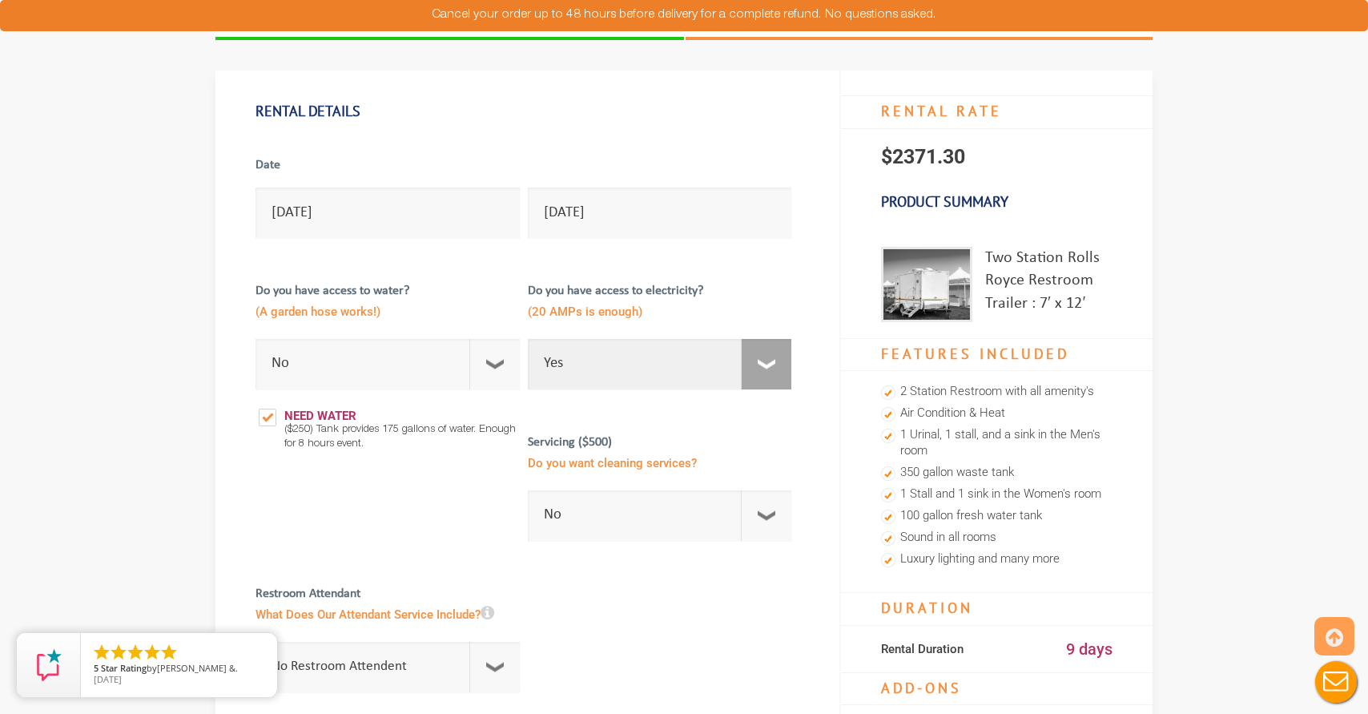
click at [699, 356] on select "Select Option Yes No" at bounding box center [660, 364] width 264 height 50
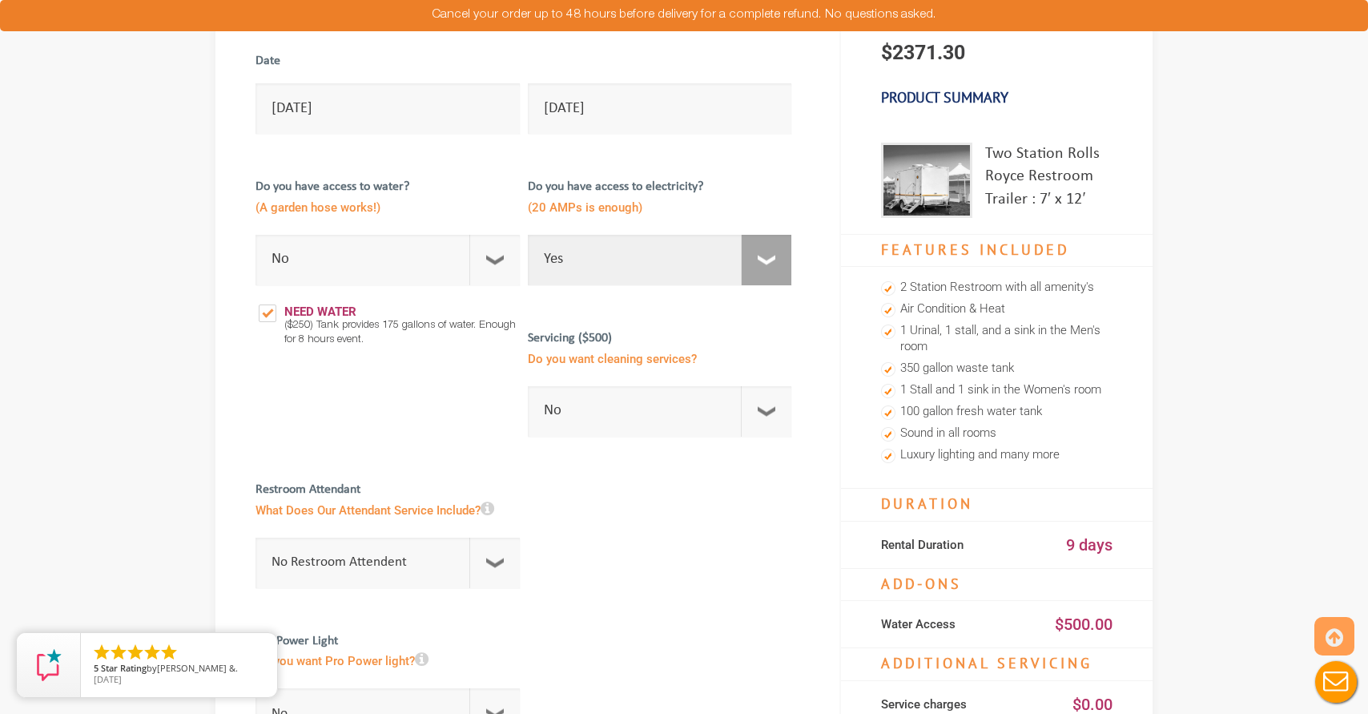
scroll to position [194, 0]
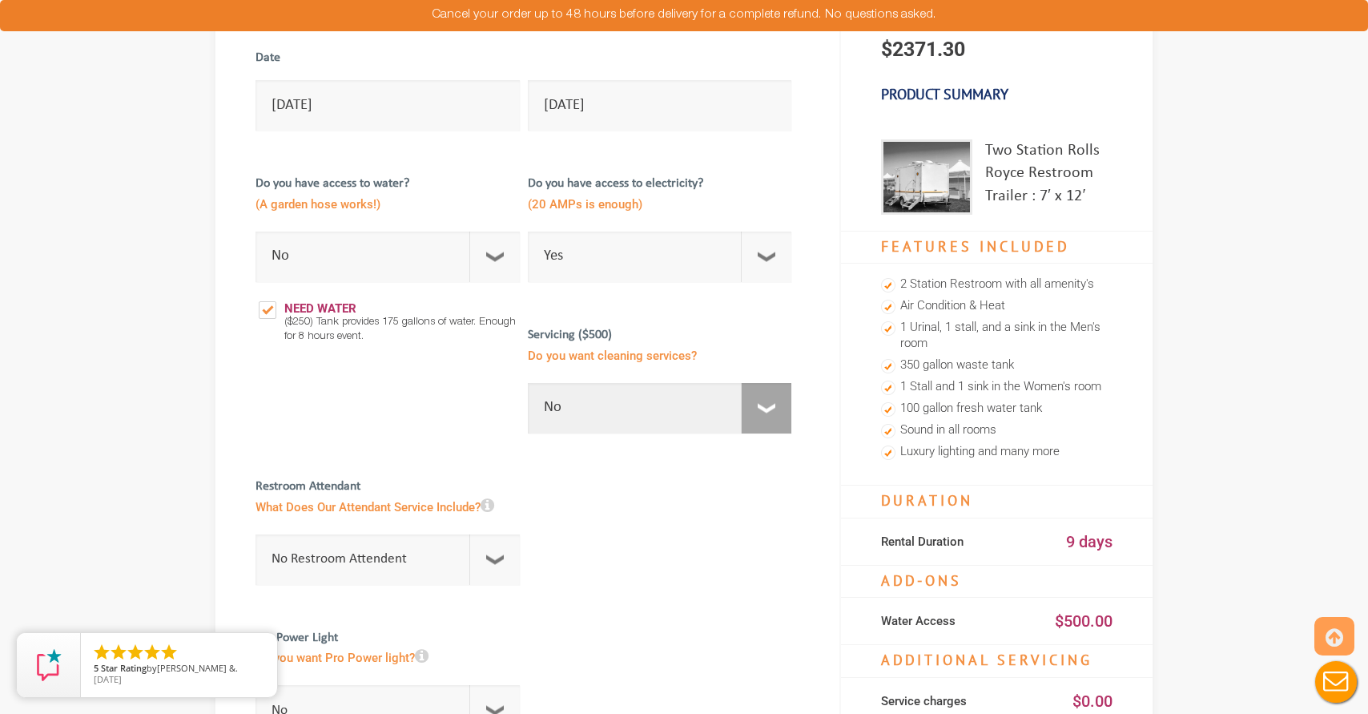
click at [671, 422] on select "No 1 Per Week 2 Per Week 3 Per Week 4 Per Week 5 Per Week 5+" at bounding box center [660, 408] width 264 height 50
select select "5"
click at [669, 419] on select "No 1 Per Week 2 Per Week 3 Per Week 4 Per Week 5 Per Week 5+" at bounding box center [660, 408] width 264 height 50
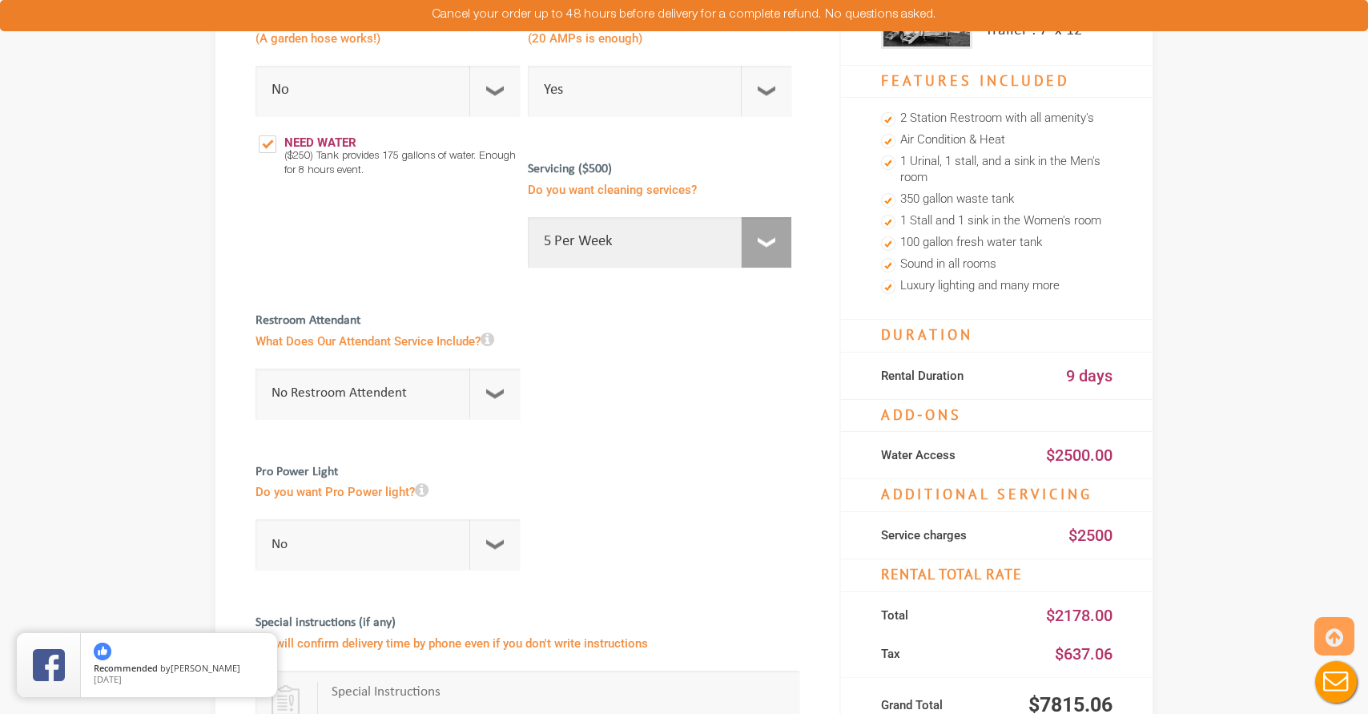
scroll to position [361, 0]
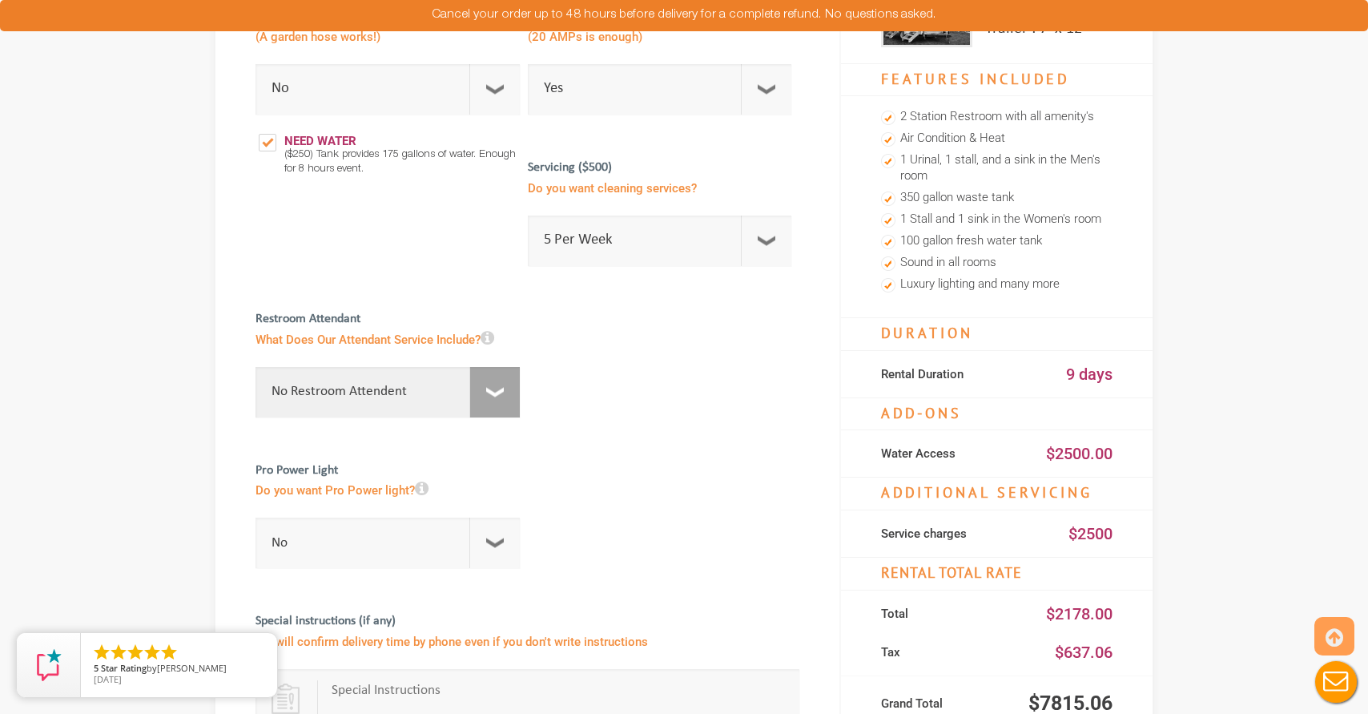
click at [341, 390] on select "No Restroom Attendent Attendant For One/Multiple Events" at bounding box center [388, 392] width 264 height 50
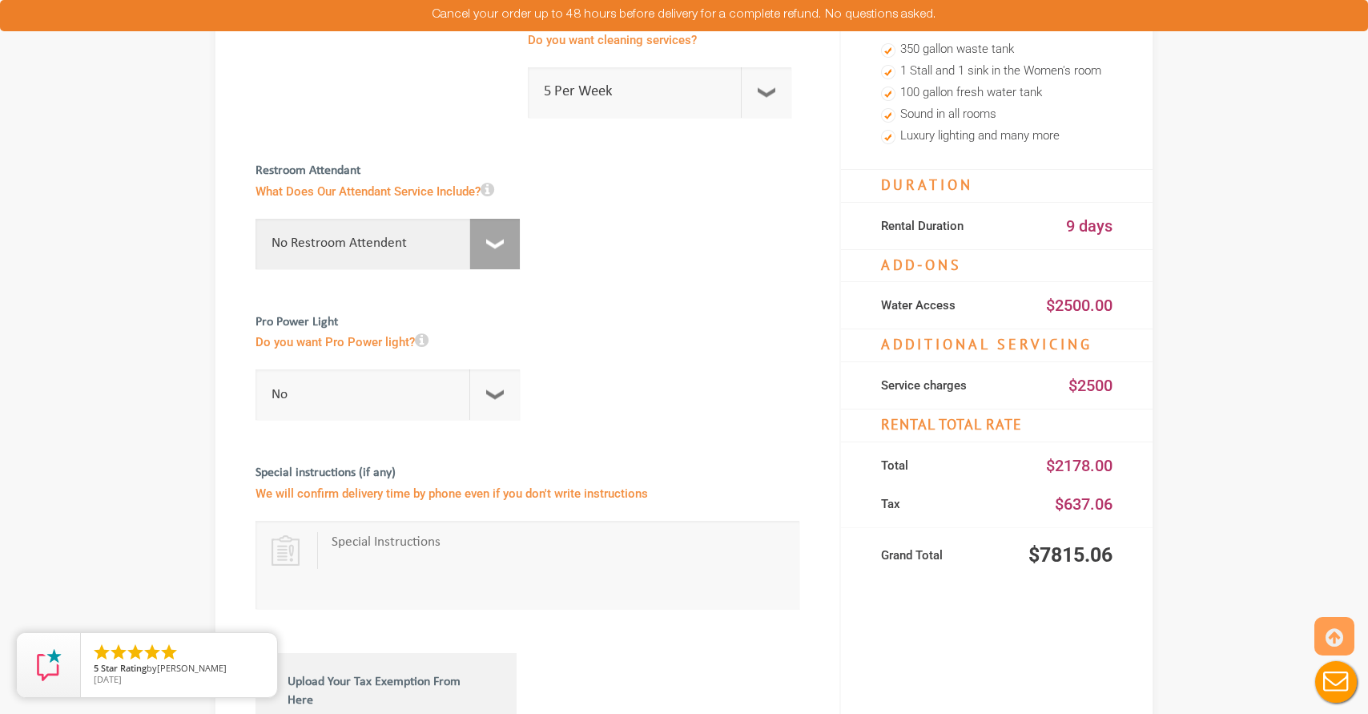
scroll to position [512, 0]
click at [428, 339] on icon at bounding box center [422, 338] width 14 height 16
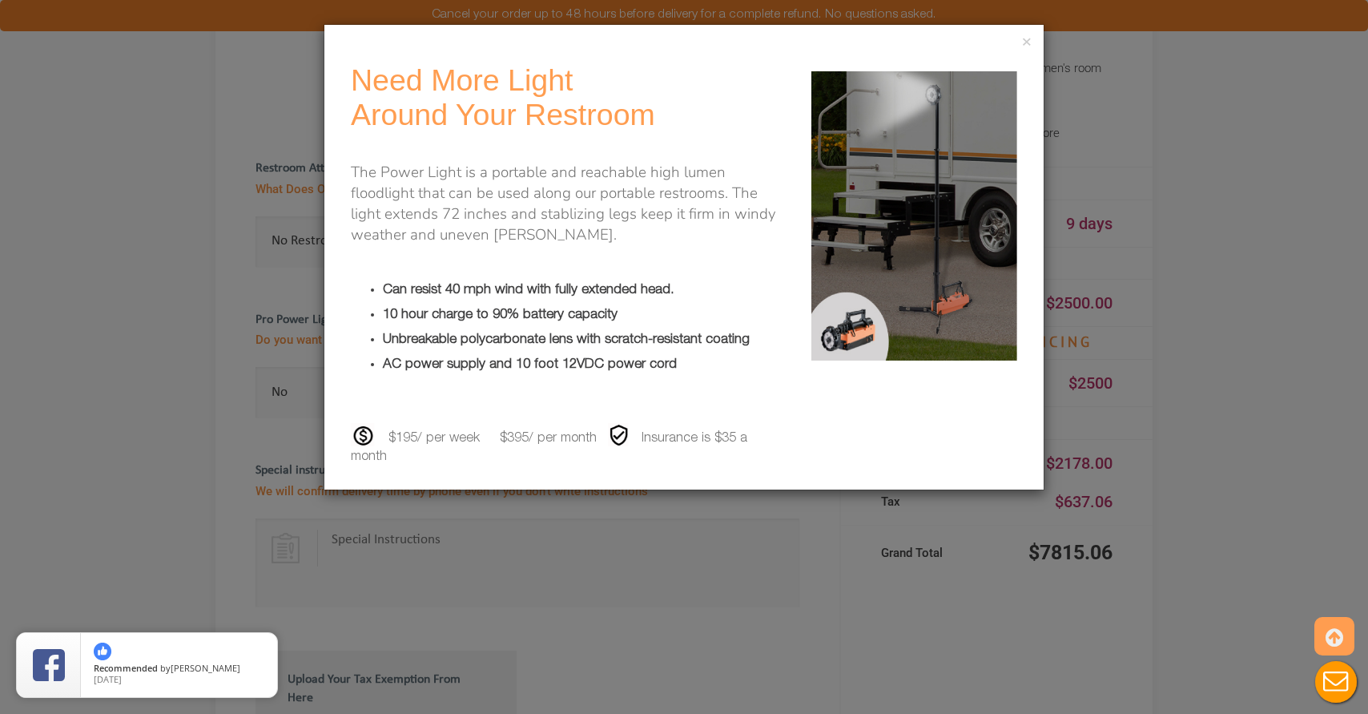
click at [187, 383] on div "× Need More Light Around Your Restroom The Power Light is a portable and reacha…" at bounding box center [684, 357] width 1368 height 714
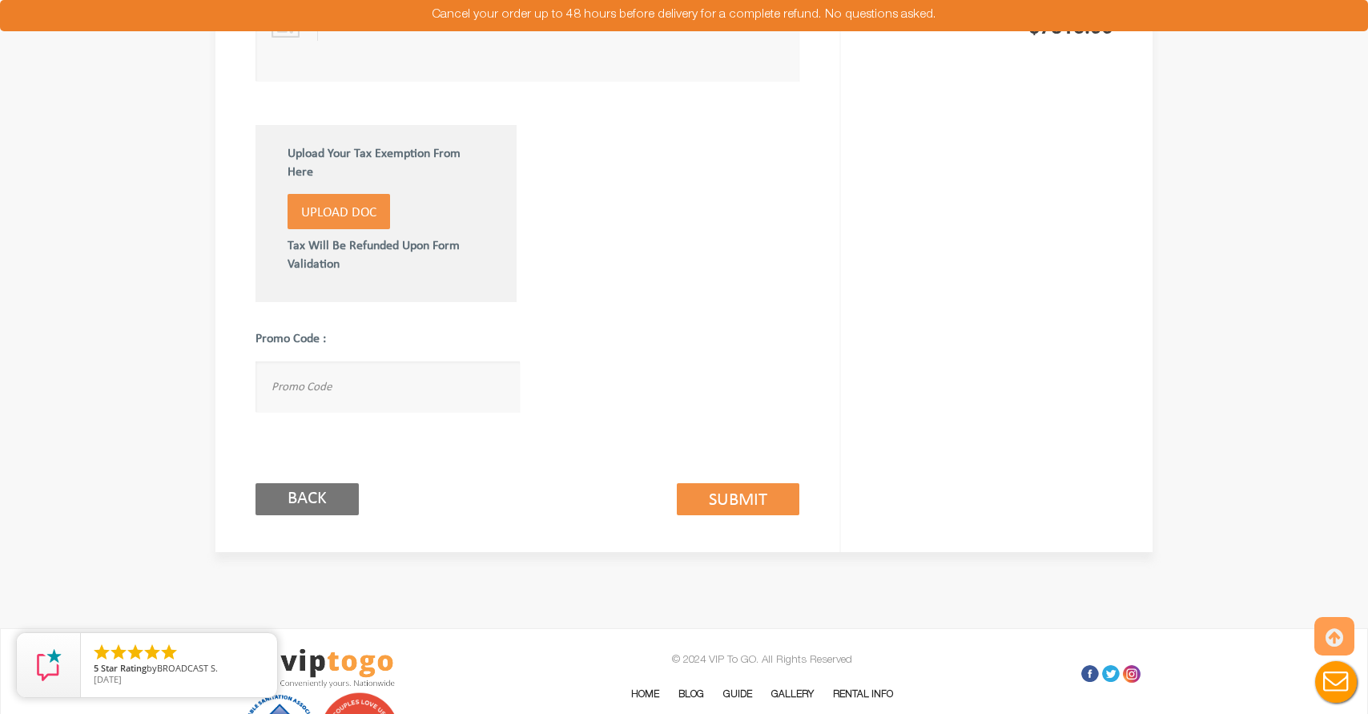
scroll to position [1043, 0]
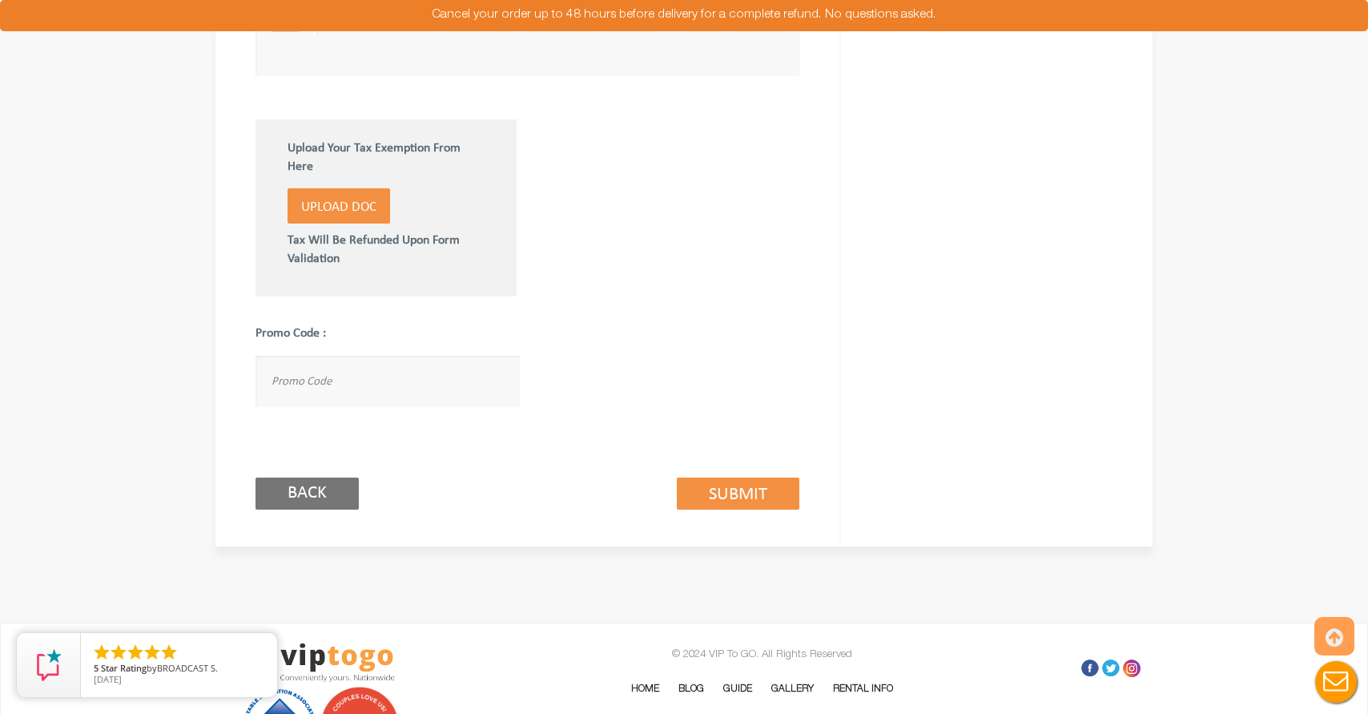
click at [701, 476] on div "Back Submit (2/3)" at bounding box center [528, 476] width 544 height 92
click at [698, 490] on link "Submit (2/3)" at bounding box center [738, 493] width 123 height 32
